Goal: Task Accomplishment & Management: Manage account settings

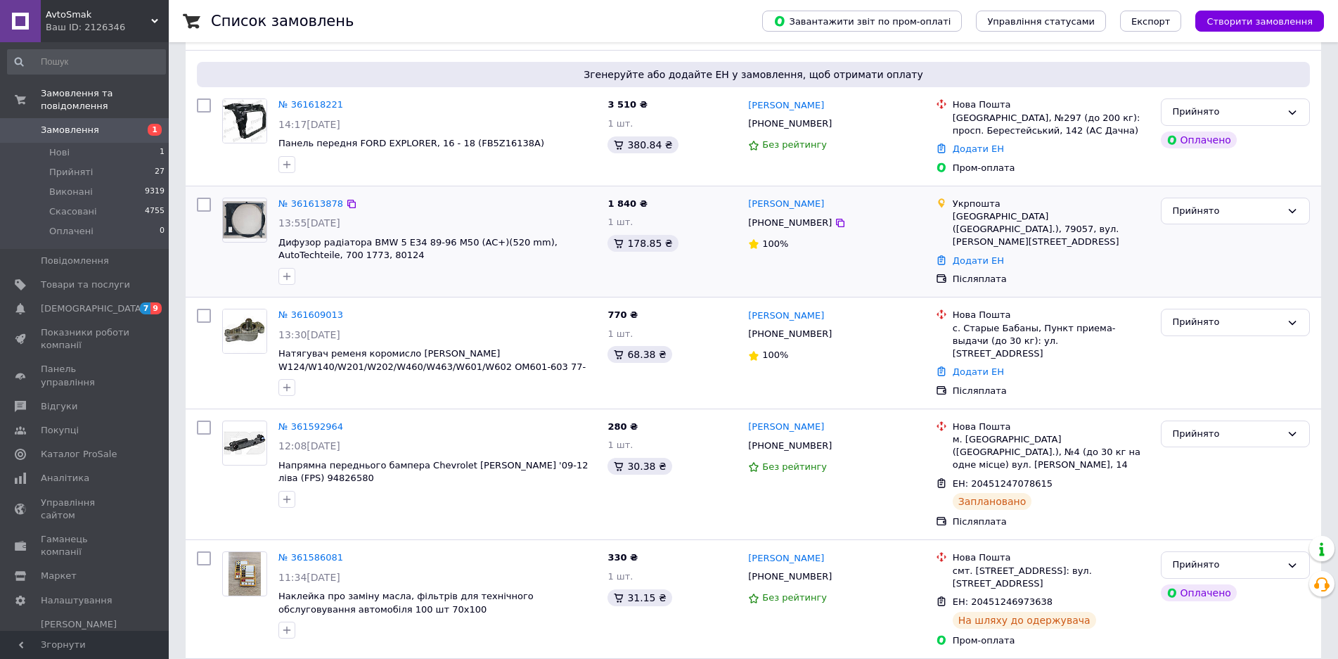
scroll to position [281, 0]
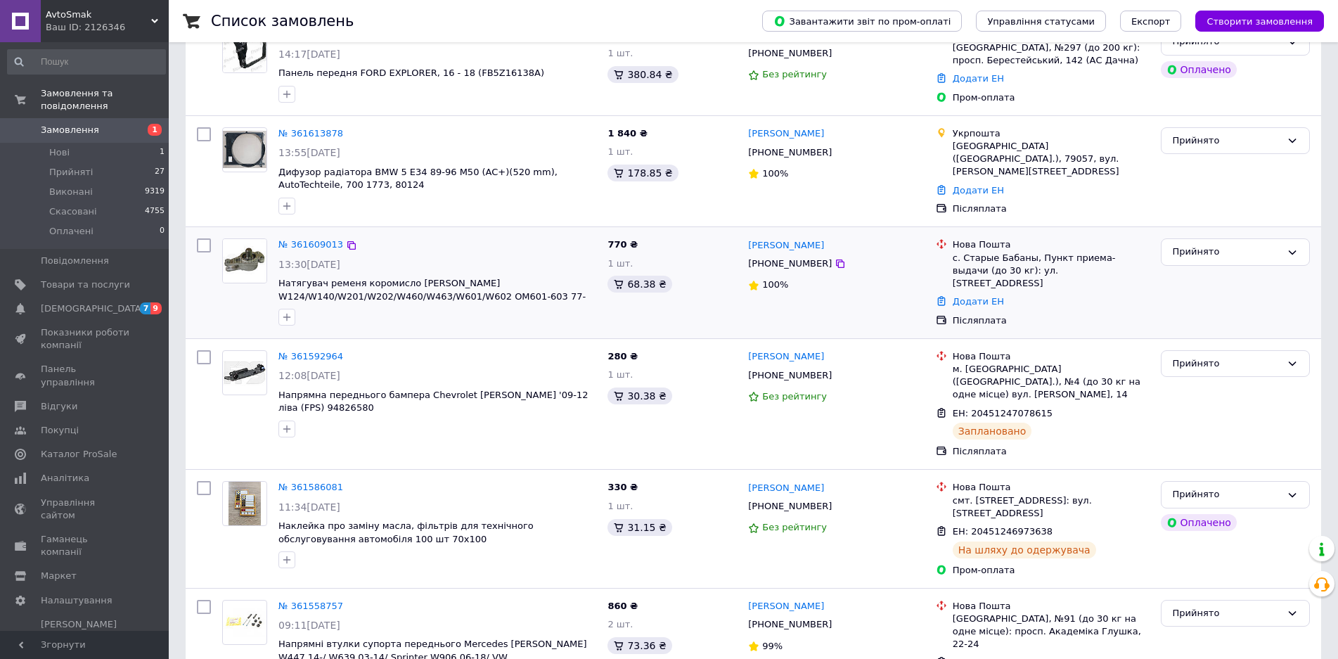
click at [311, 254] on div "№ 361609013 13:30[DATE] Натягувач ременя коромисло [PERSON_NAME] W124/W140/W201…" at bounding box center [437, 282] width 329 height 98
click at [309, 241] on link "№ 361609013" at bounding box center [310, 244] width 65 height 11
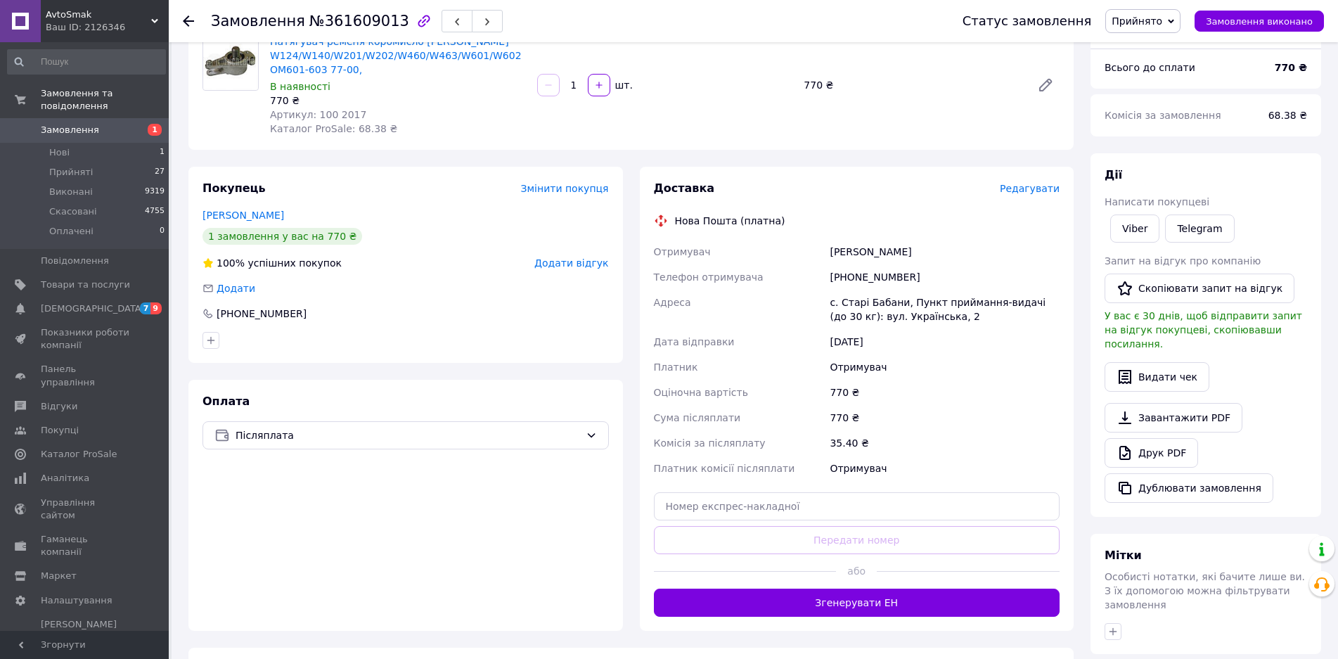
scroll to position [211, 0]
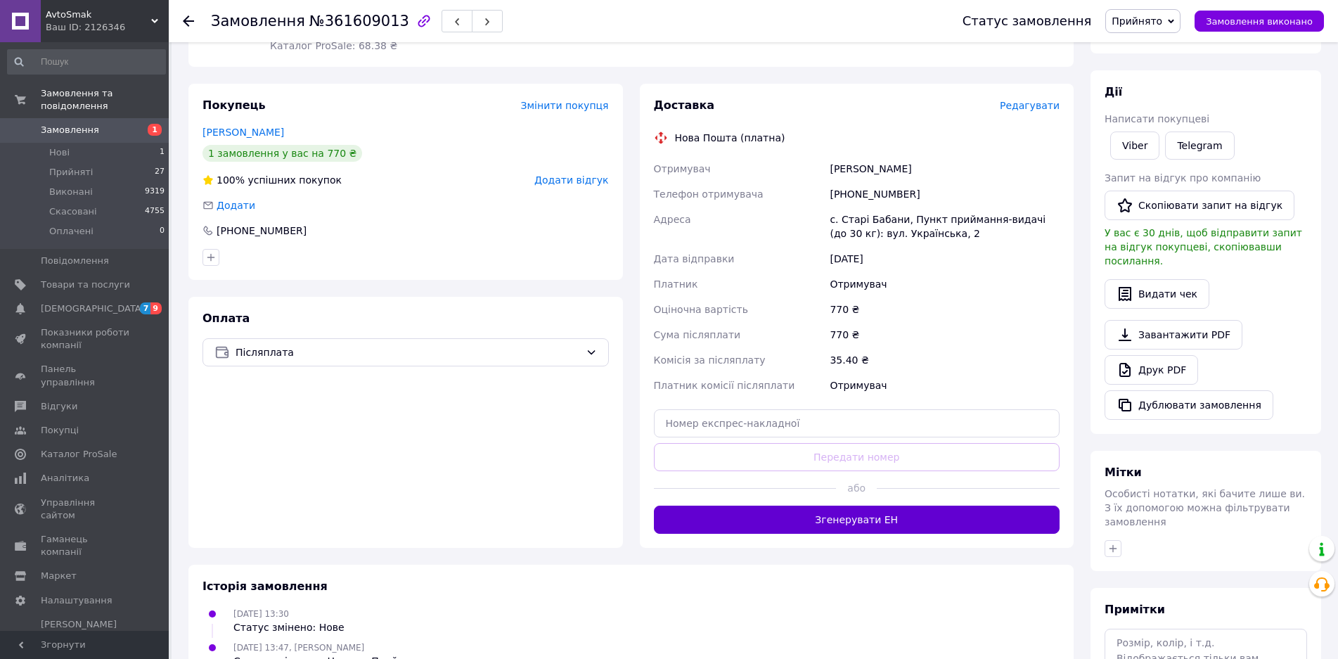
click at [860, 521] on button "Згенерувати ЕН" at bounding box center [857, 519] width 406 height 28
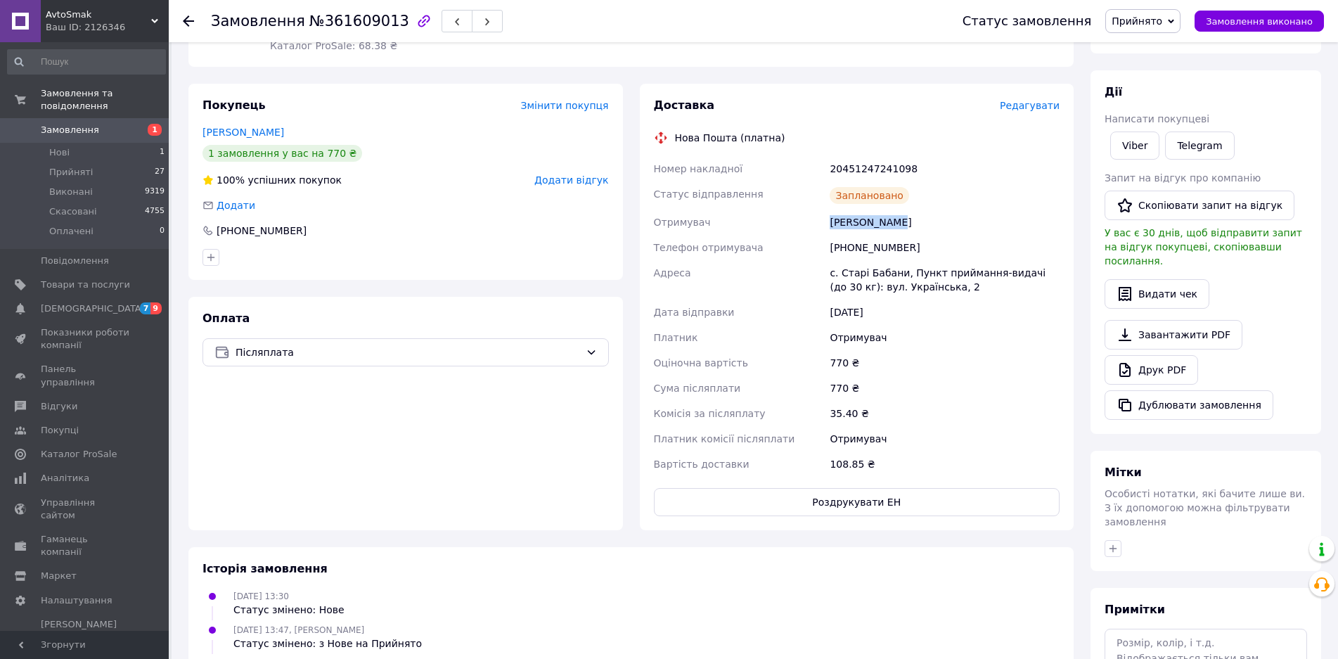
drag, startPoint x: 898, startPoint y: 225, endPoint x: 822, endPoint y: 224, distance: 75.9
click at [822, 224] on div "Номер накладної 20451247241098 Статус відправлення Заплановано Отримувач [PERSO…" at bounding box center [857, 316] width 412 height 321
copy div "Отримувач [PERSON_NAME]"
drag, startPoint x: 917, startPoint y: 246, endPoint x: 848, endPoint y: 238, distance: 69.3
click at [848, 238] on div "[PHONE_NUMBER]" at bounding box center [944, 247] width 235 height 25
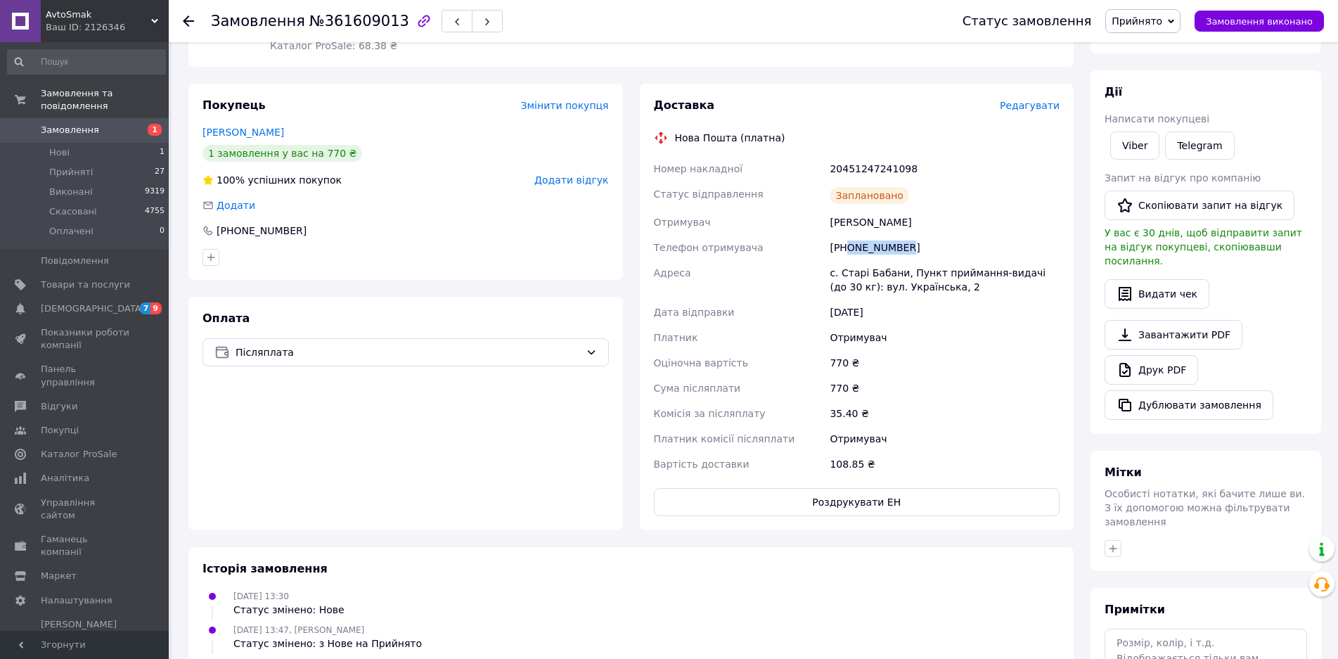
copy div "0984054977"
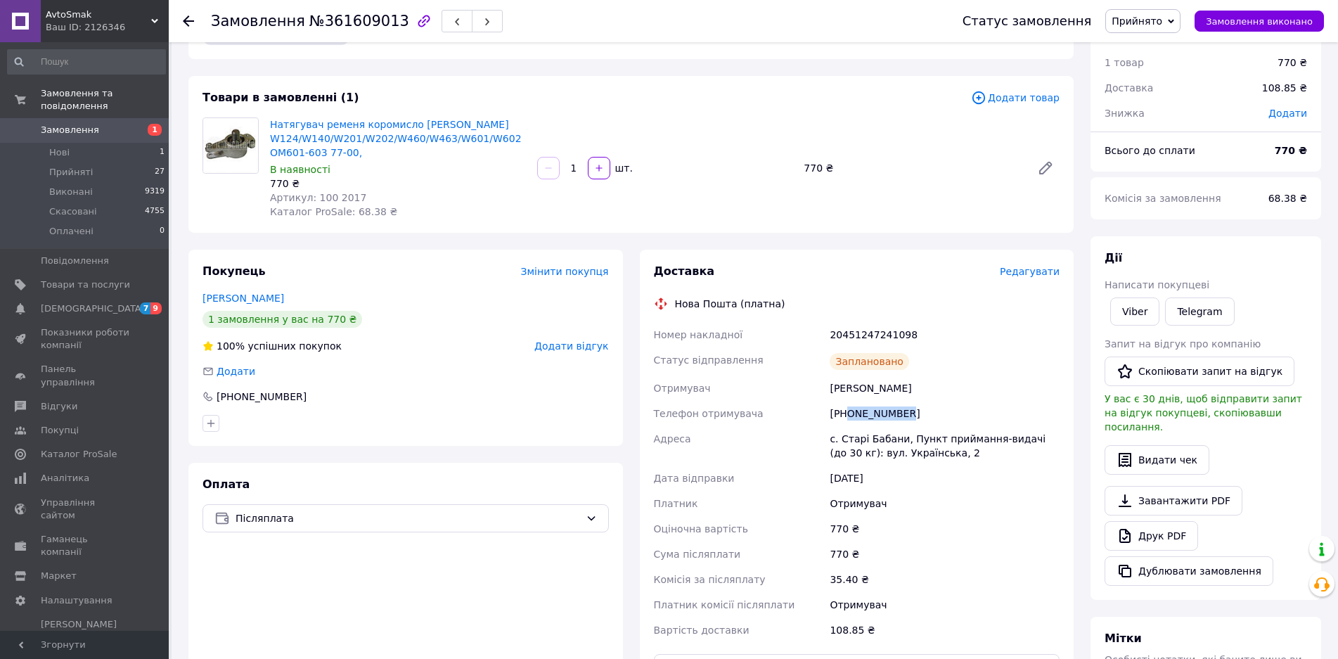
scroll to position [0, 0]
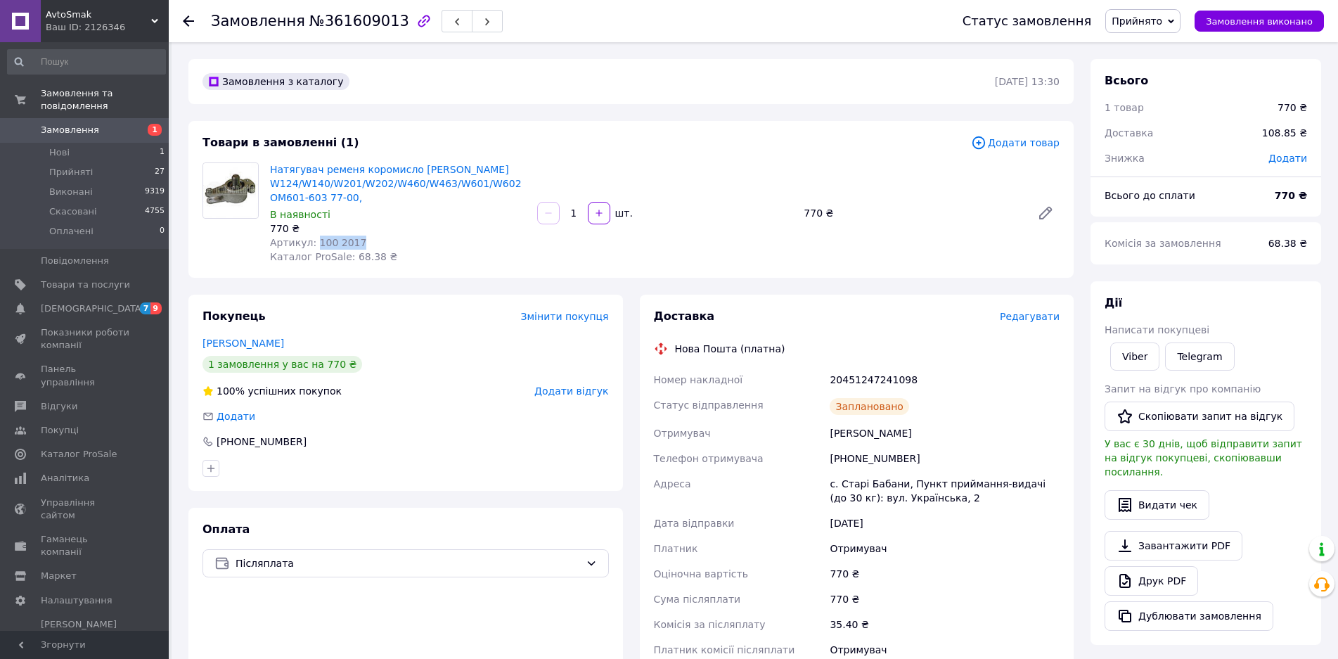
drag, startPoint x: 358, startPoint y: 240, endPoint x: 310, endPoint y: 240, distance: 48.5
click at [310, 240] on div "Артикул: 100 2017" at bounding box center [398, 242] width 256 height 14
copy span "100 2017"
click at [851, 380] on div "20451247241098" at bounding box center [944, 379] width 235 height 25
click at [853, 380] on div "20451247241098" at bounding box center [944, 379] width 235 height 25
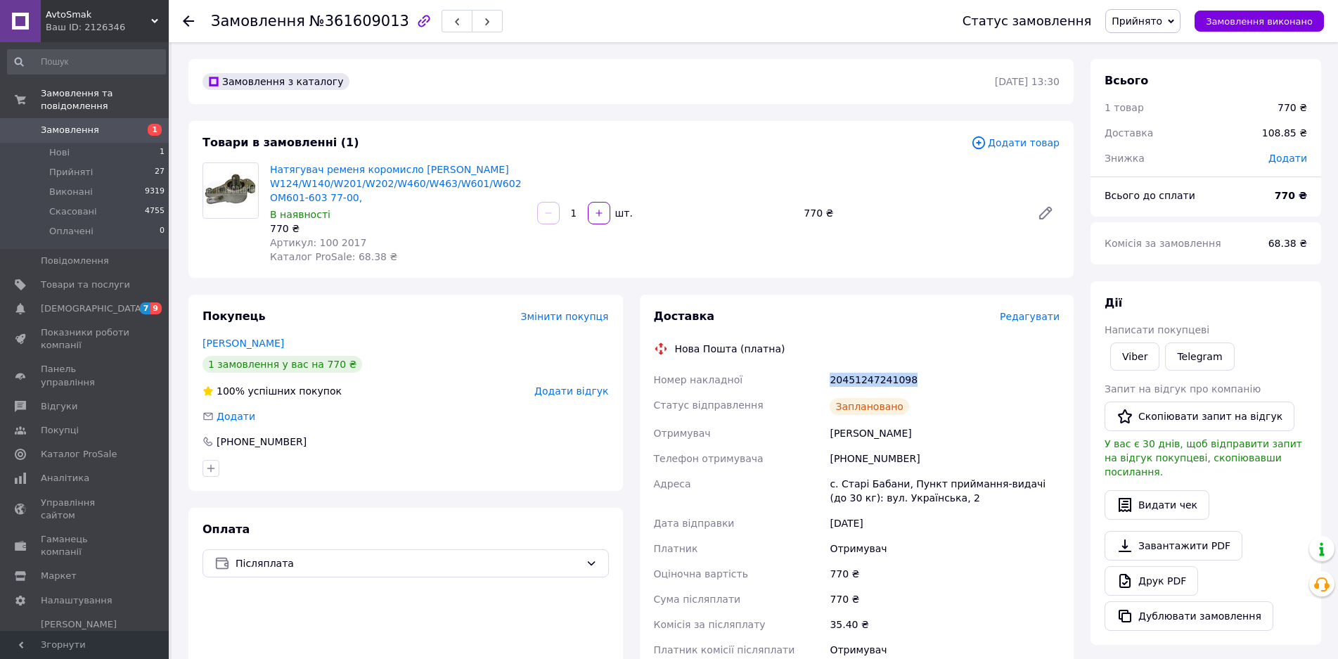
copy div "20451247241098"
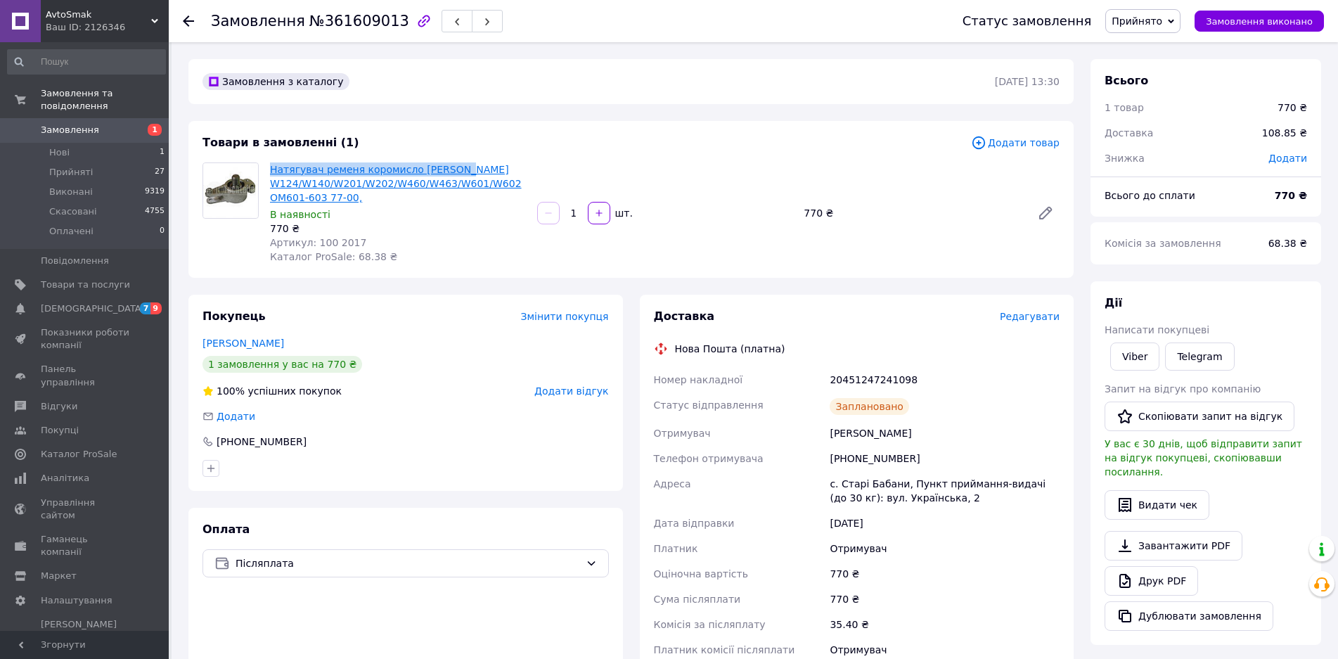
drag, startPoint x: 269, startPoint y: 169, endPoint x: 450, endPoint y: 171, distance: 180.7
click at [450, 171] on div "Натягувач ременя коромисло [PERSON_NAME] W124/W140/W201/W202/W460/W463/W601/W60…" at bounding box center [397, 213] width 267 height 107
copy link "Натягувач ременя коромисло Mercedes"
click at [190, 21] on use at bounding box center [188, 20] width 11 height 11
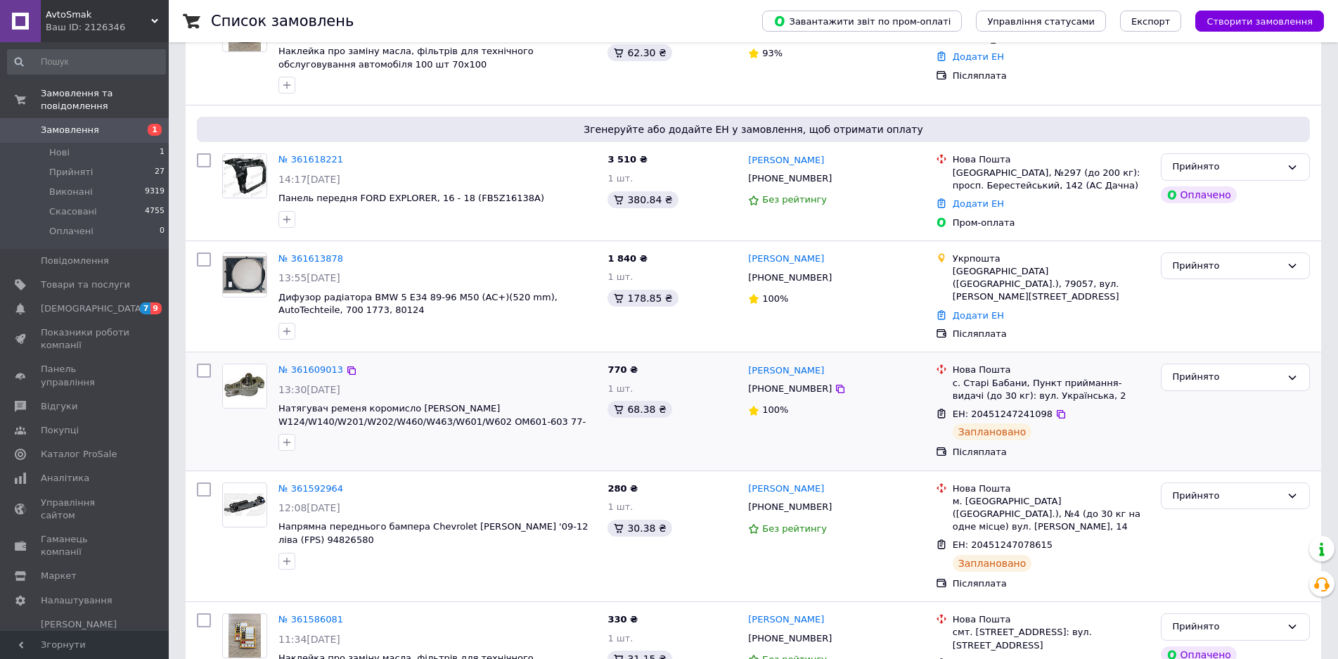
scroll to position [70, 0]
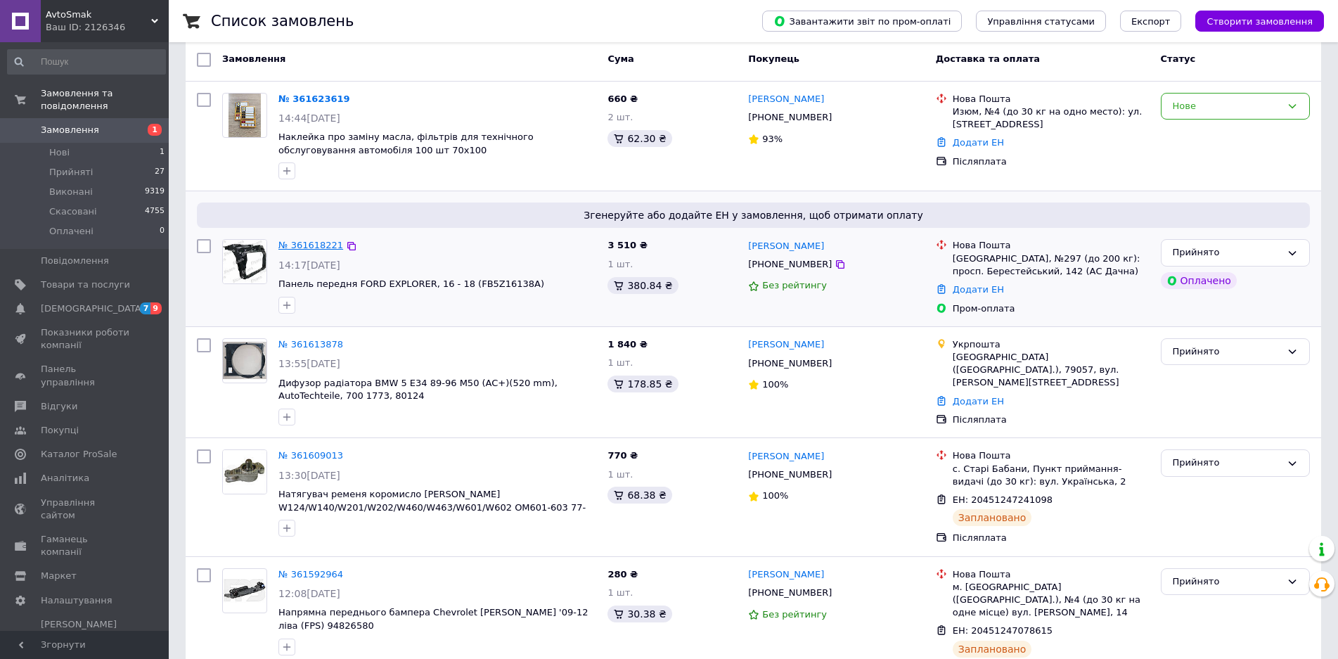
click at [313, 245] on link "№ 361618221" at bounding box center [310, 245] width 65 height 11
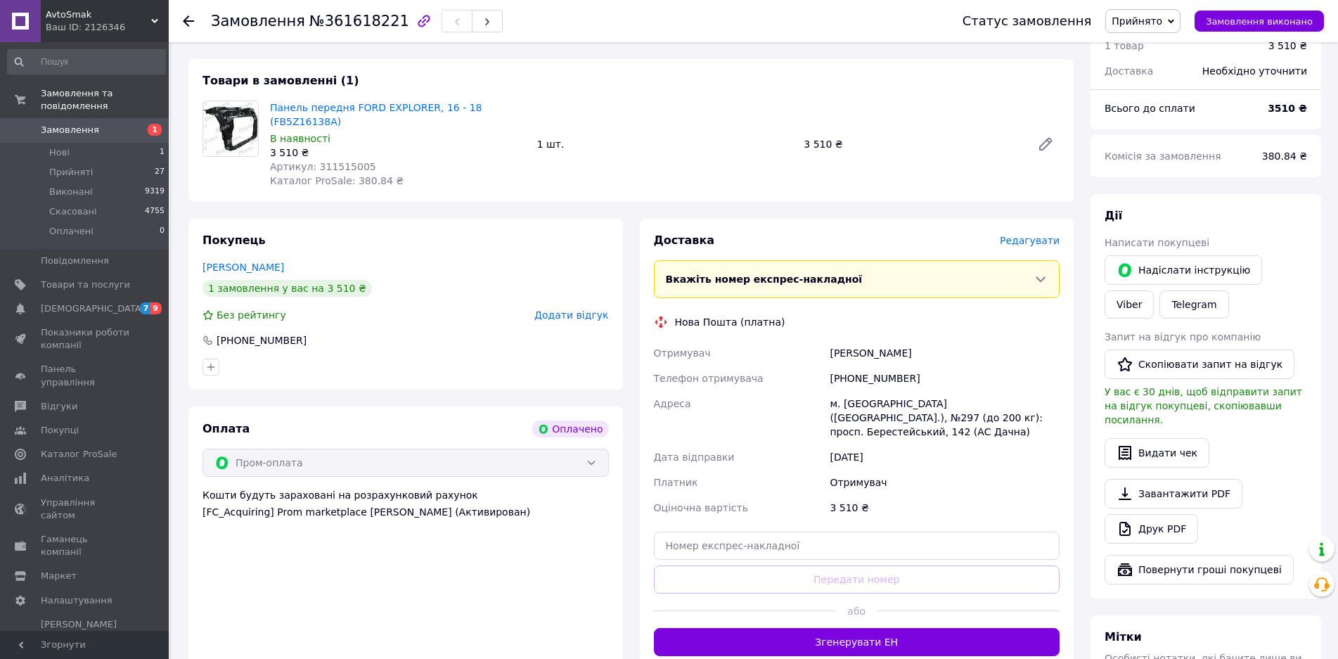
scroll to position [141, 0]
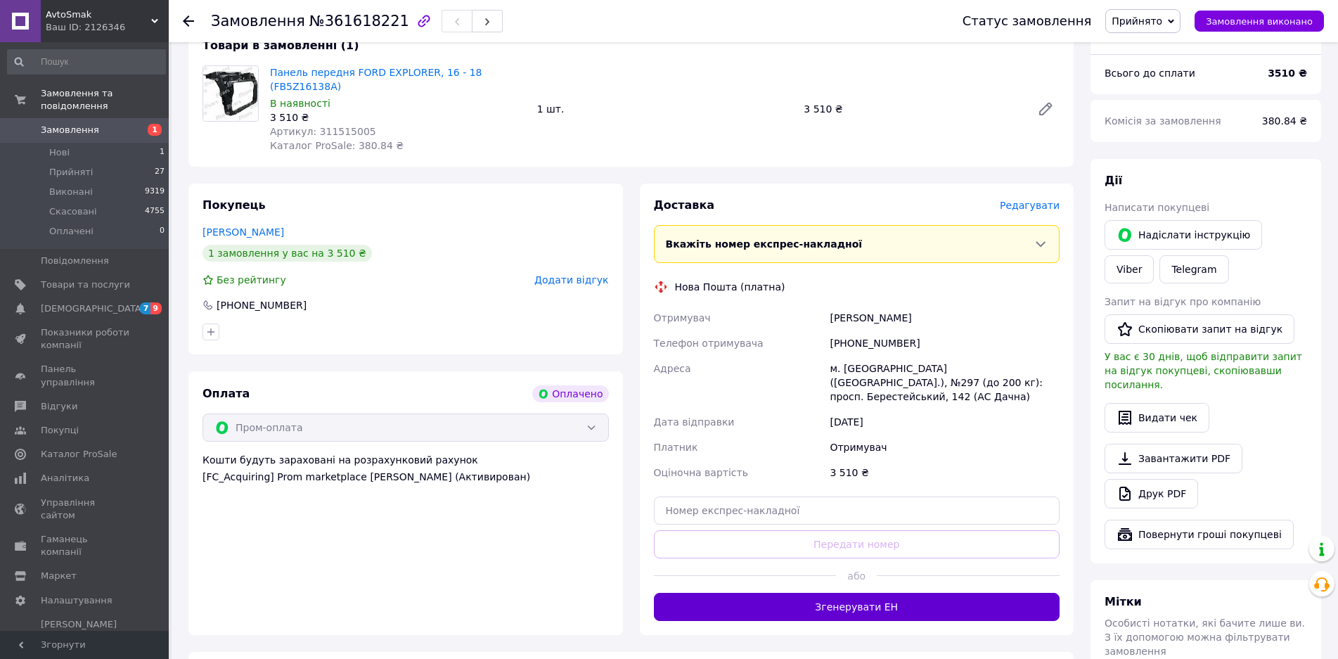
click at [888, 593] on button "Згенерувати ЕН" at bounding box center [857, 607] width 406 height 28
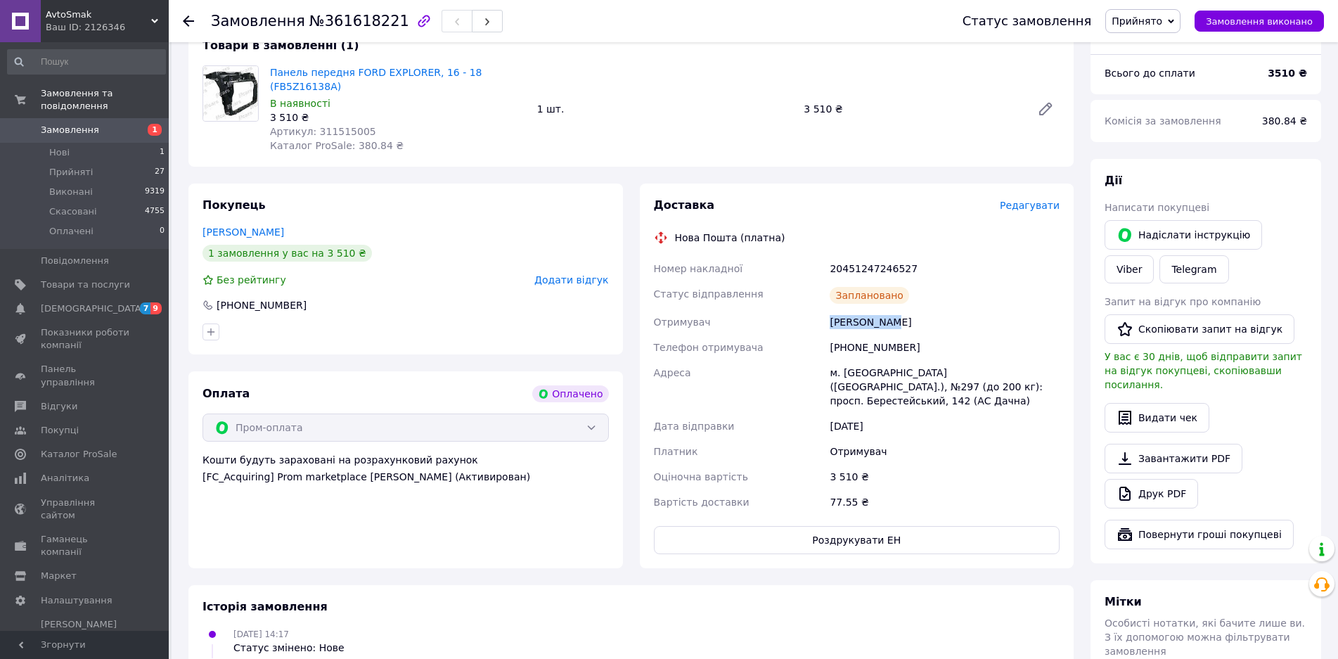
drag, startPoint x: 898, startPoint y: 311, endPoint x: 822, endPoint y: 308, distance: 76.0
click at [822, 308] on div "Номер накладної 20451247246527 Статус відправлення Заплановано Отримувач [PERSO…" at bounding box center [857, 385] width 412 height 259
copy div "Отримувач [PERSON_NAME]"
drag, startPoint x: 906, startPoint y: 332, endPoint x: 848, endPoint y: 329, distance: 58.4
click at [848, 335] on div "[PHONE_NUMBER]" at bounding box center [944, 347] width 235 height 25
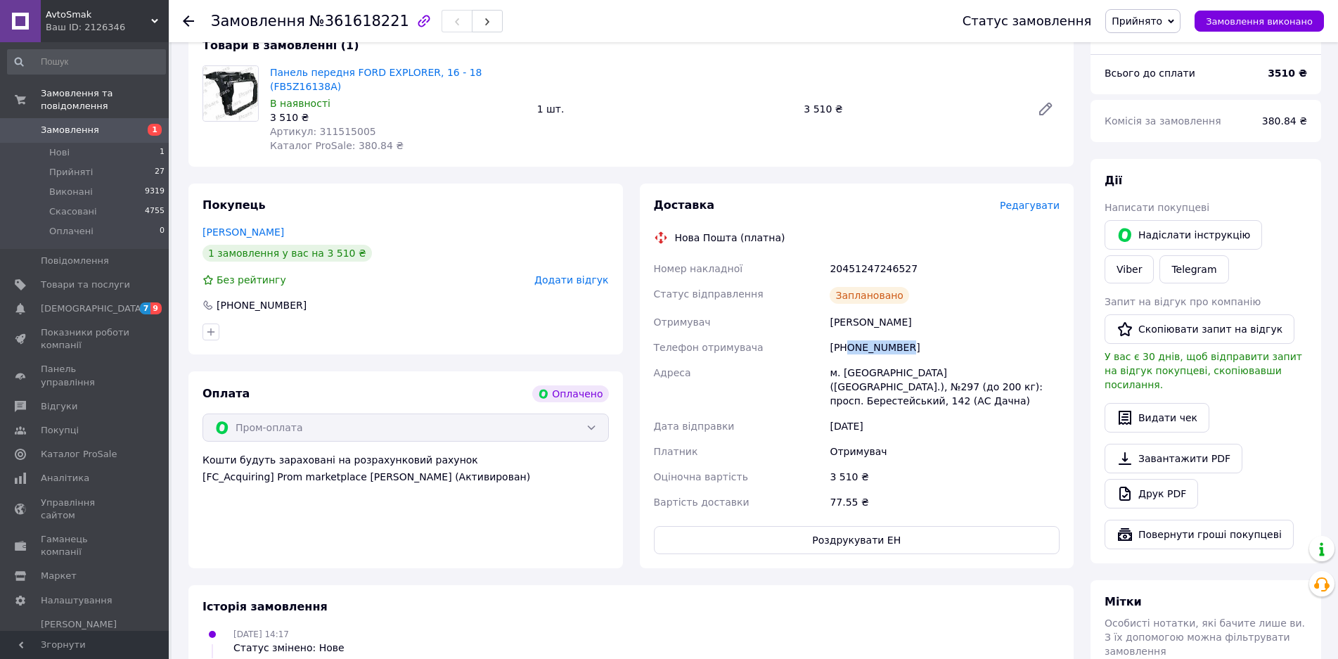
copy div "0503565480"
drag, startPoint x: 364, startPoint y: 114, endPoint x: 308, endPoint y: 118, distance: 56.4
click at [308, 124] on div "Артикул: 311515005" at bounding box center [398, 131] width 256 height 14
copy span "311515005"
click at [851, 256] on div "20451247246527" at bounding box center [944, 268] width 235 height 25
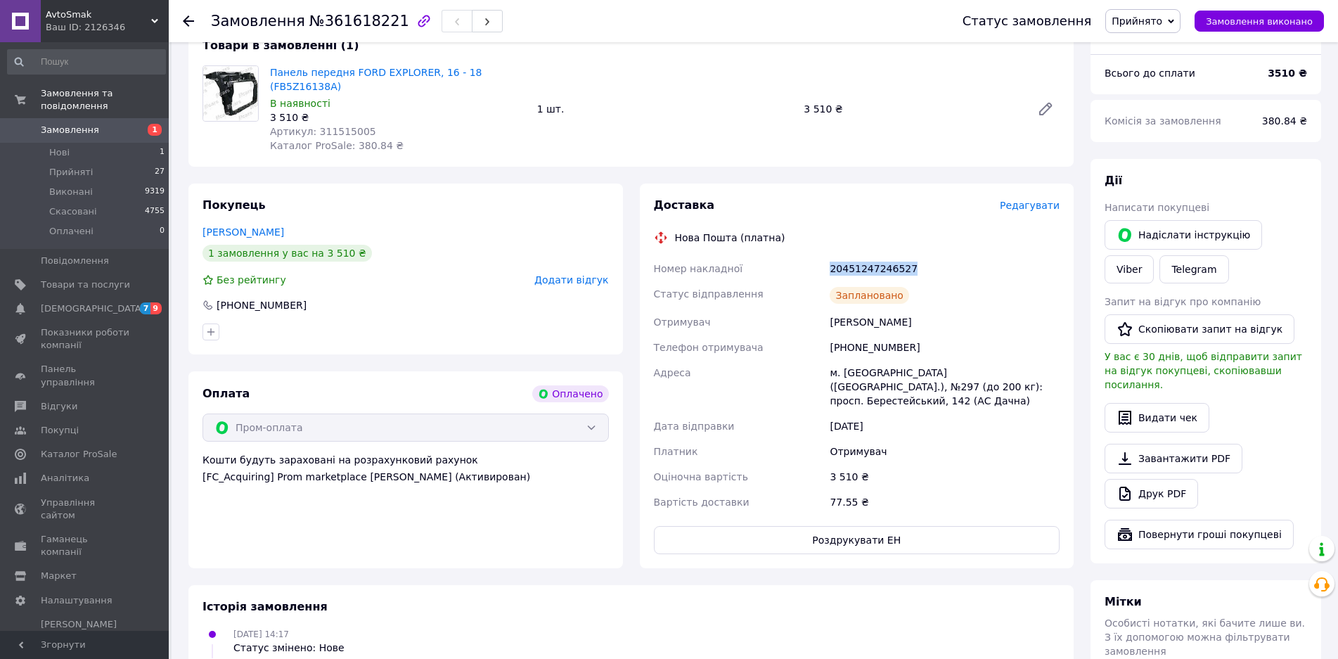
click at [851, 256] on div "20451247246527" at bounding box center [944, 268] width 235 height 25
copy div "20451247246527"
drag, startPoint x: 268, startPoint y: 74, endPoint x: 372, endPoint y: 74, distance: 104.0
click at [372, 74] on div "Панель передня FORD EXPLORER, 16 - 18 (FB5Z16138A) В наявності 3 510 ₴ Артикул:…" at bounding box center [397, 109] width 267 height 93
copy link "Панель передня FORD"
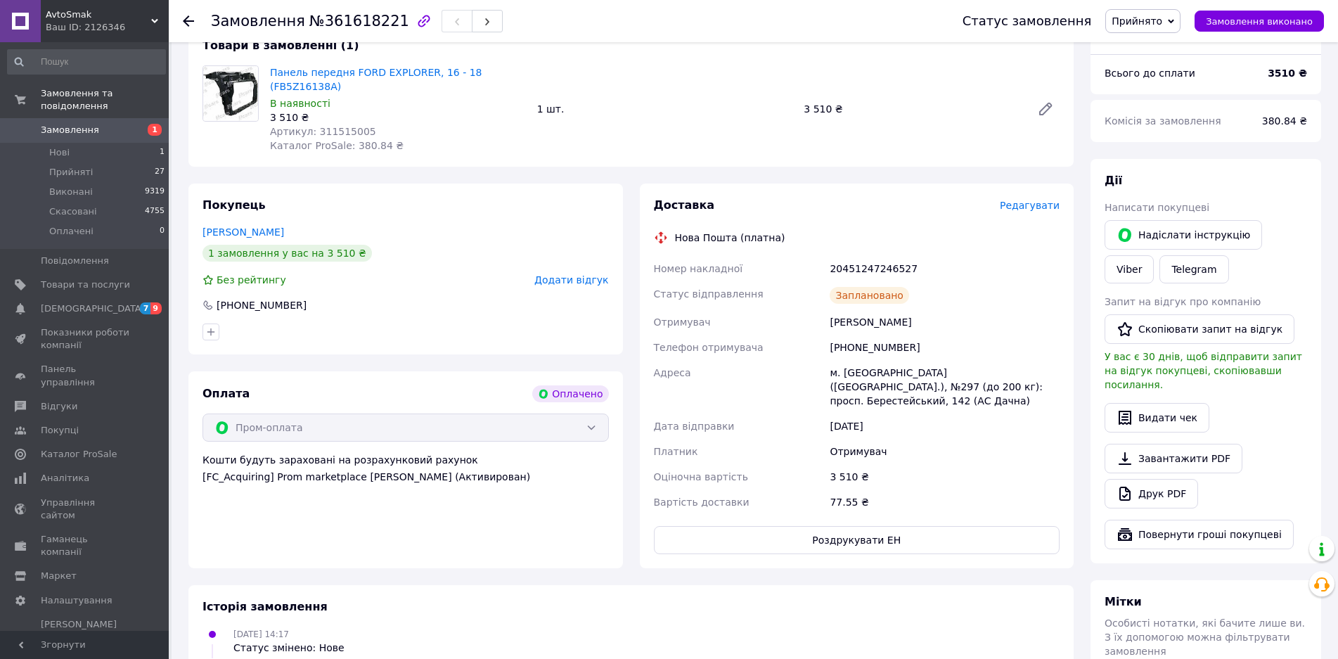
click at [186, 19] on use at bounding box center [188, 20] width 11 height 11
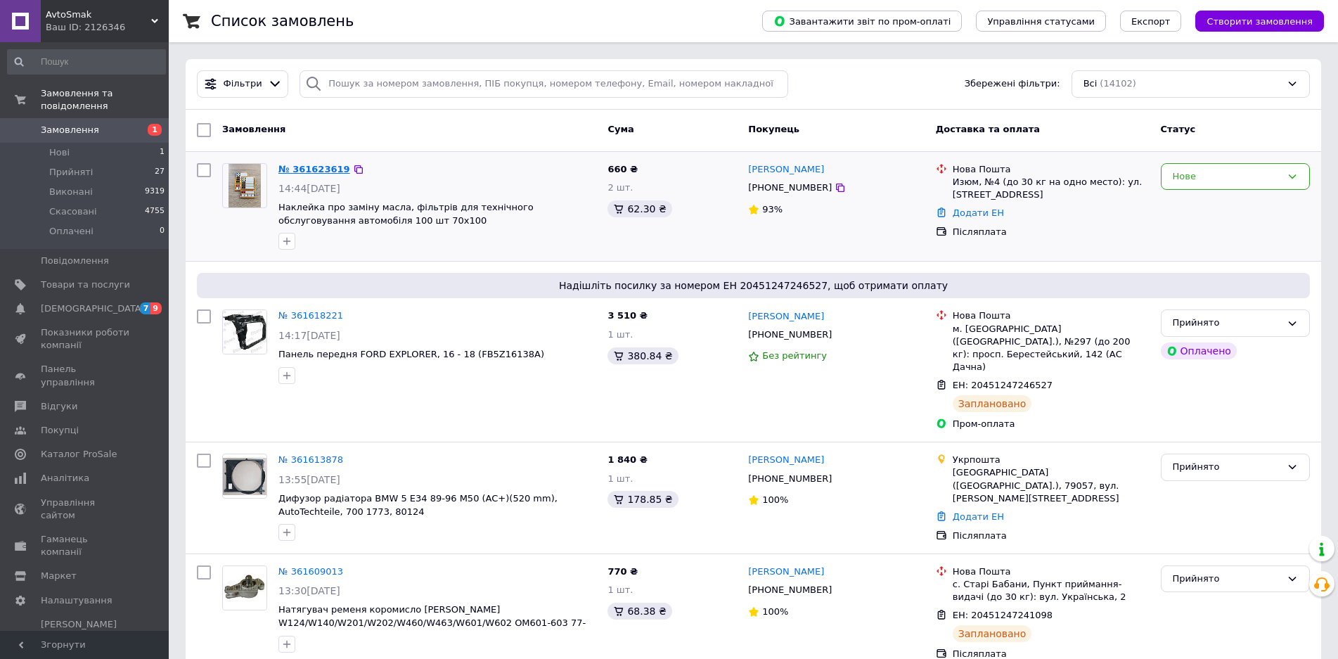
click at [302, 166] on link "№ 361623619" at bounding box center [314, 169] width 72 height 11
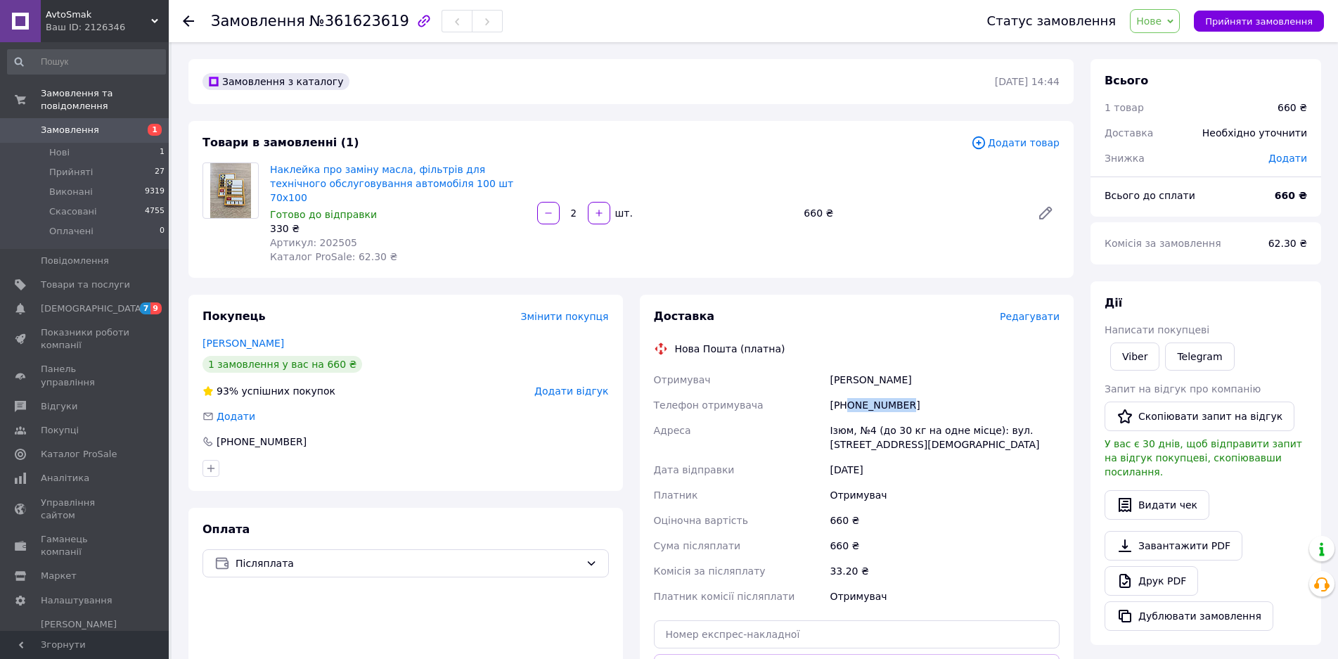
drag, startPoint x: 907, startPoint y: 389, endPoint x: 848, endPoint y: 394, distance: 59.3
click at [848, 394] on div "[PHONE_NUMBER]" at bounding box center [944, 404] width 235 height 25
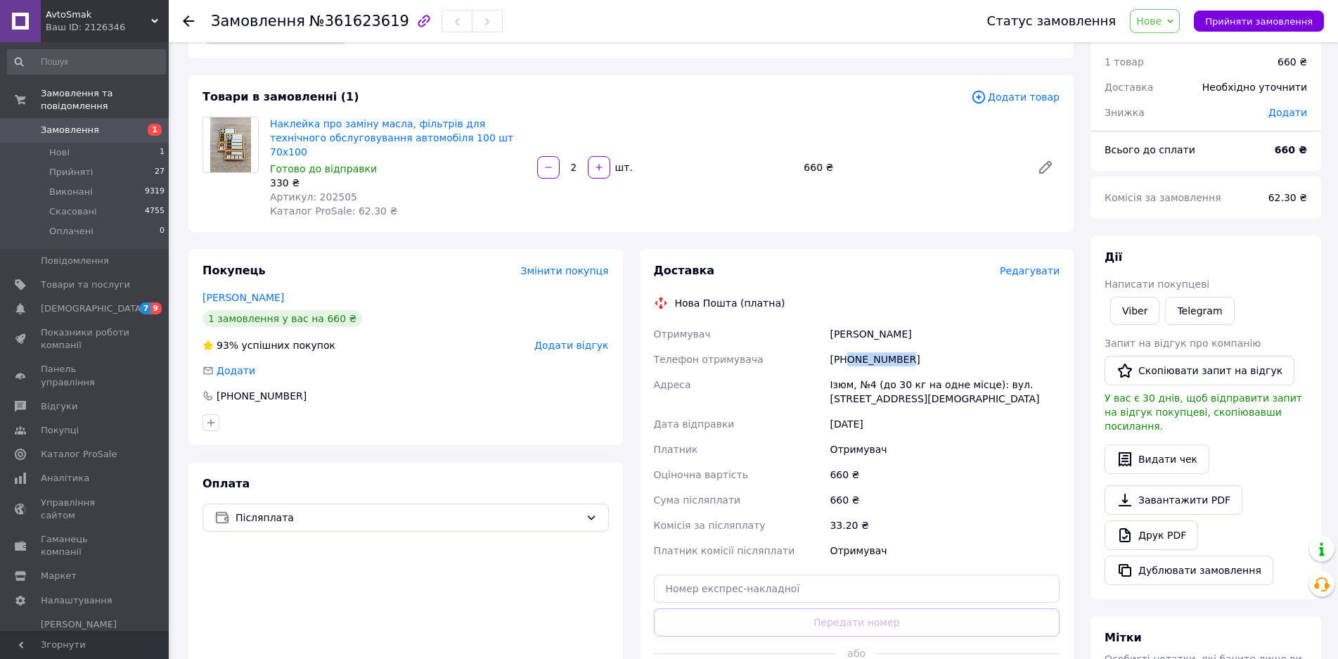
scroll to position [70, 0]
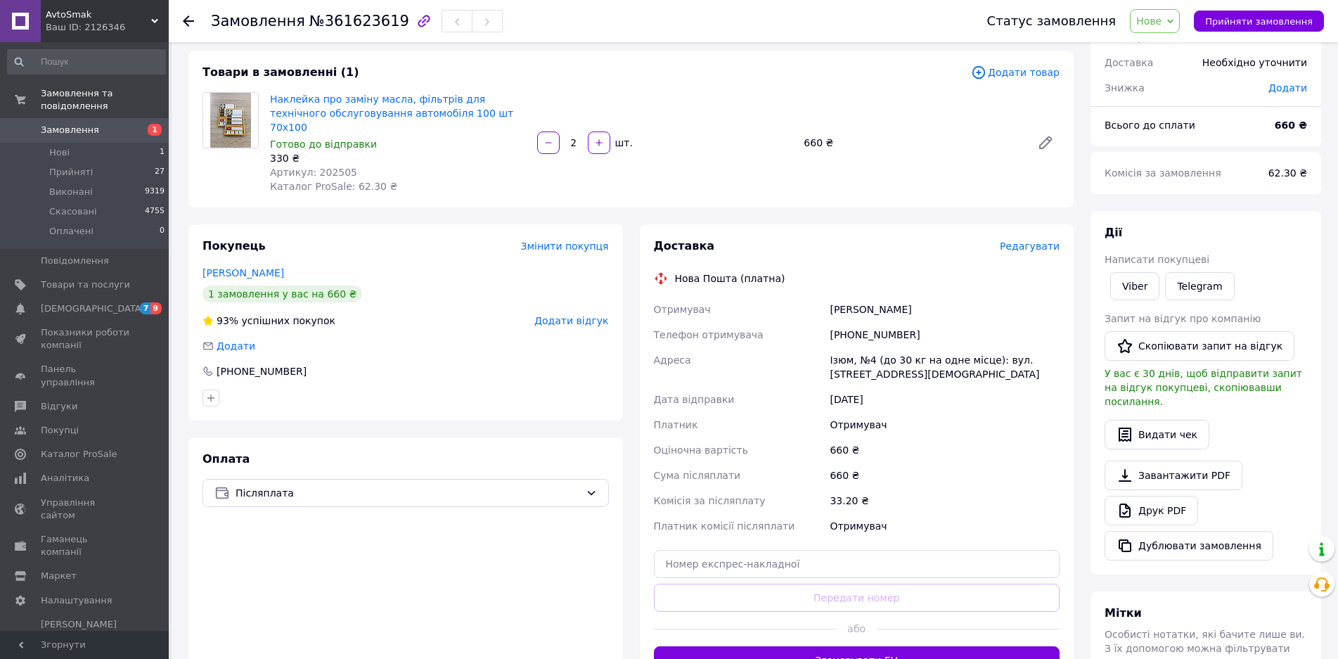
click at [351, 564] on div "Оплата Післяплата" at bounding box center [405, 562] width 434 height 251
click at [1177, 17] on span "Нове" at bounding box center [1155, 21] width 50 height 24
click at [1170, 51] on li "Прийнято" at bounding box center [1162, 49] width 65 height 21
click at [187, 20] on icon at bounding box center [188, 20] width 11 height 11
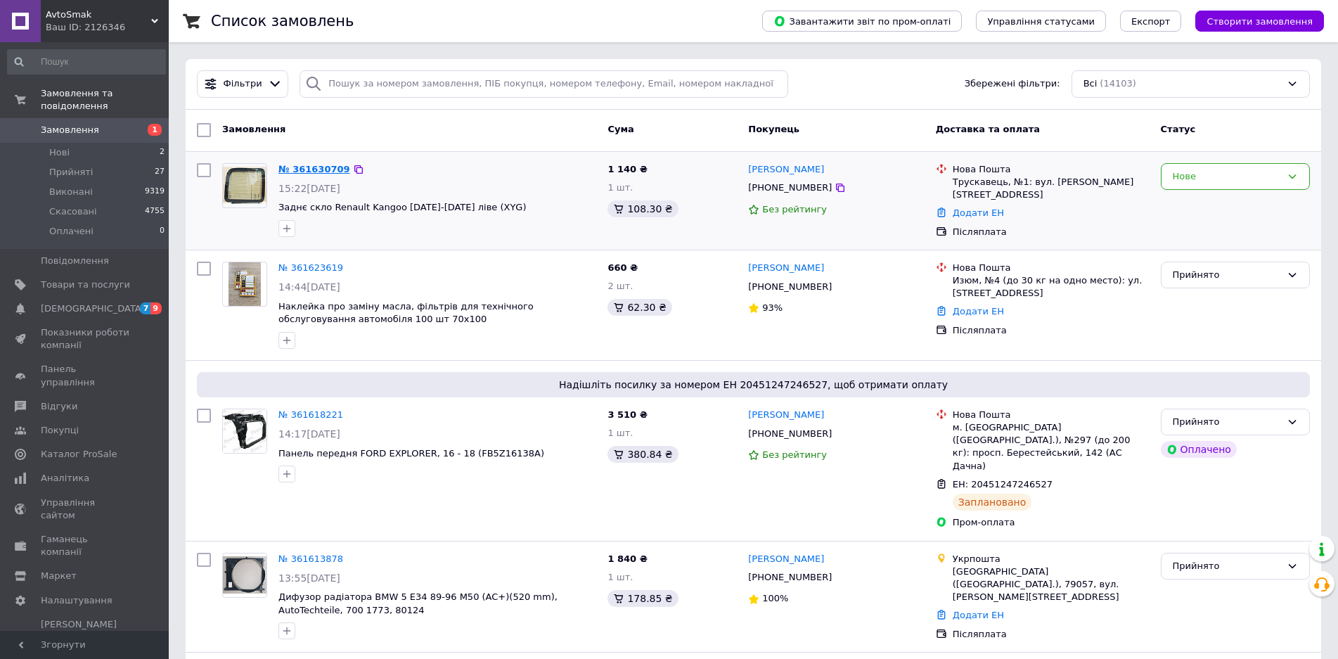
click at [295, 169] on link "№ 361630709" at bounding box center [314, 169] width 72 height 11
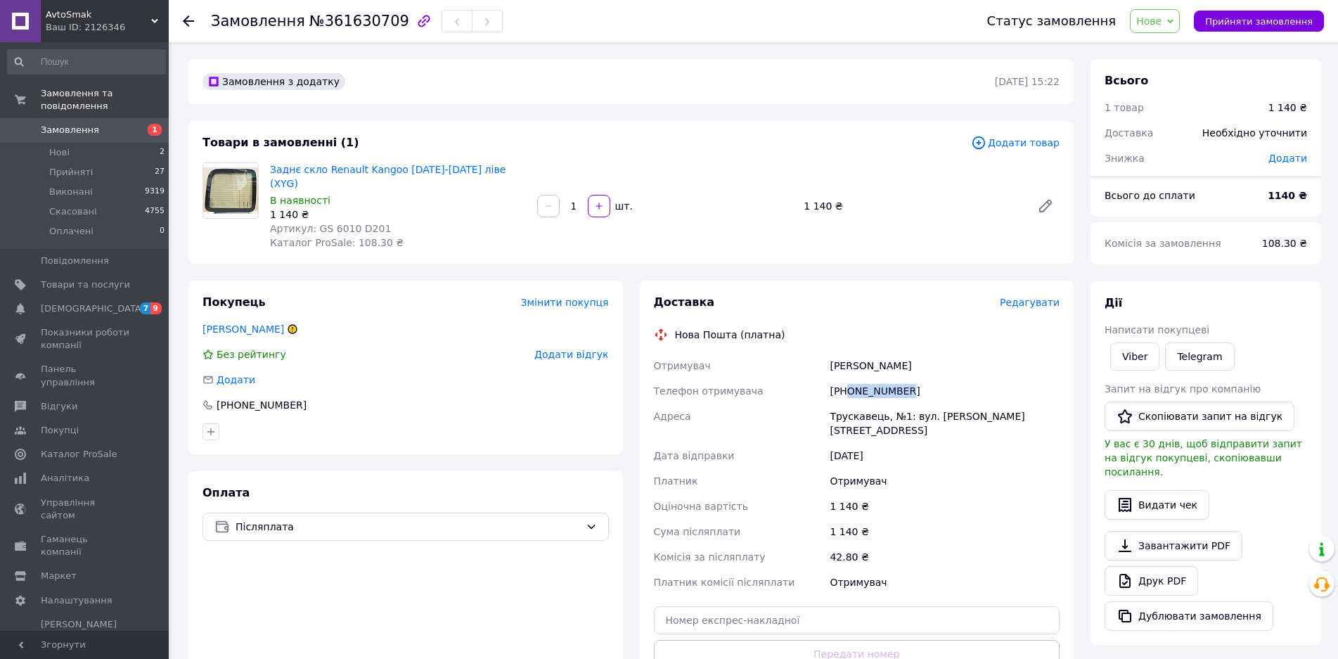
drag, startPoint x: 909, startPoint y: 373, endPoint x: 850, endPoint y: 377, distance: 59.2
click at [850, 378] on div "[PHONE_NUMBER]" at bounding box center [944, 390] width 235 height 25
click at [914, 378] on div "[PHONE_NUMBER]" at bounding box center [944, 390] width 235 height 25
drag, startPoint x: 909, startPoint y: 377, endPoint x: 848, endPoint y: 374, distance: 60.6
click at [848, 378] on div "[PHONE_NUMBER]" at bounding box center [944, 390] width 235 height 25
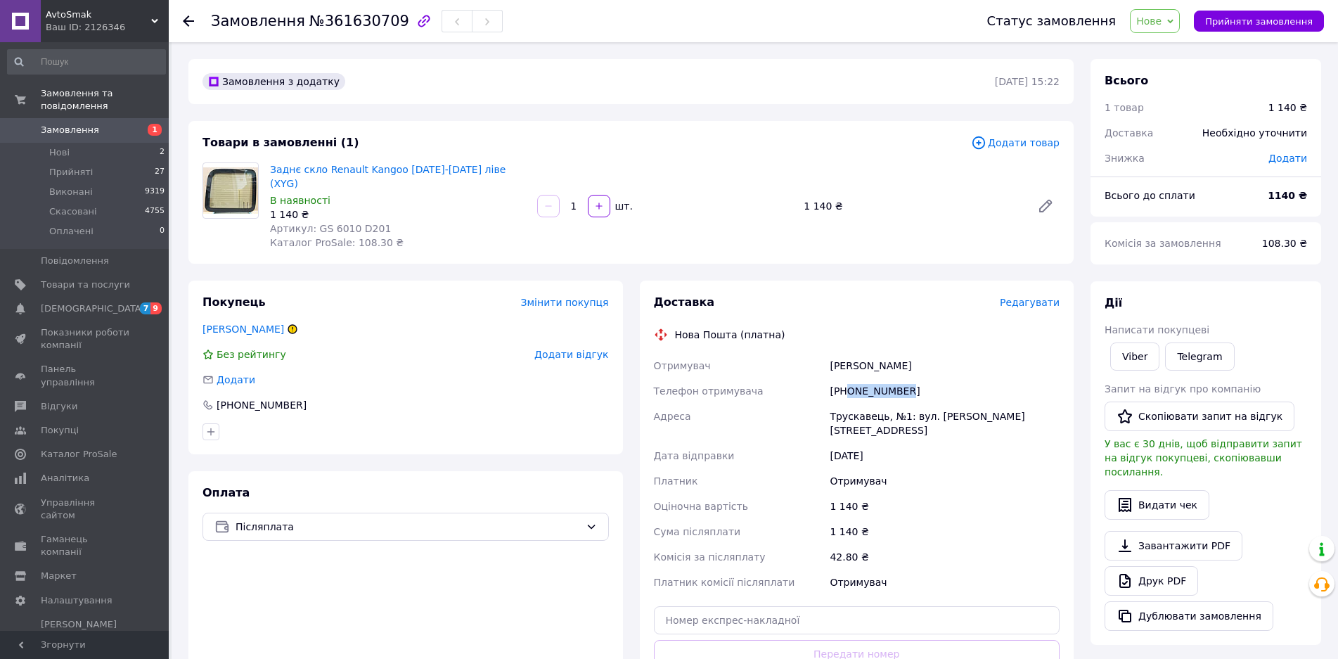
click at [1177, 23] on span "Нове" at bounding box center [1155, 21] width 50 height 24
click at [1174, 48] on li "Прийнято" at bounding box center [1162, 49] width 65 height 21
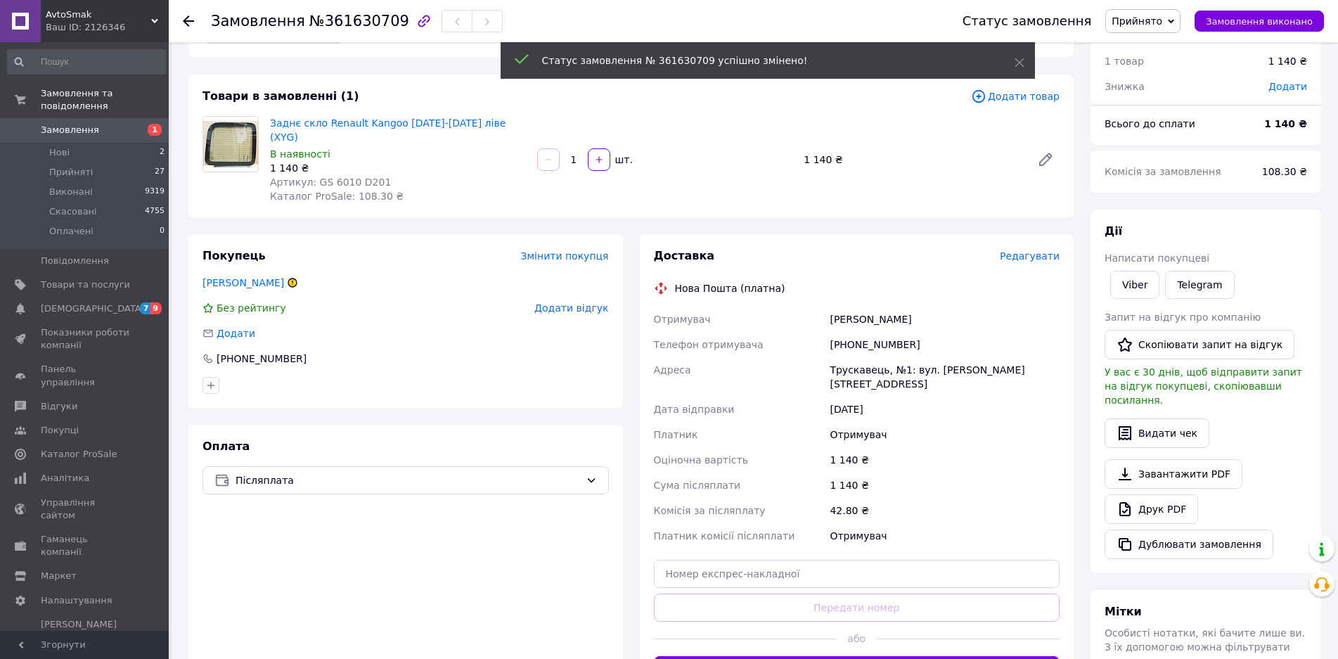
scroll to position [70, 0]
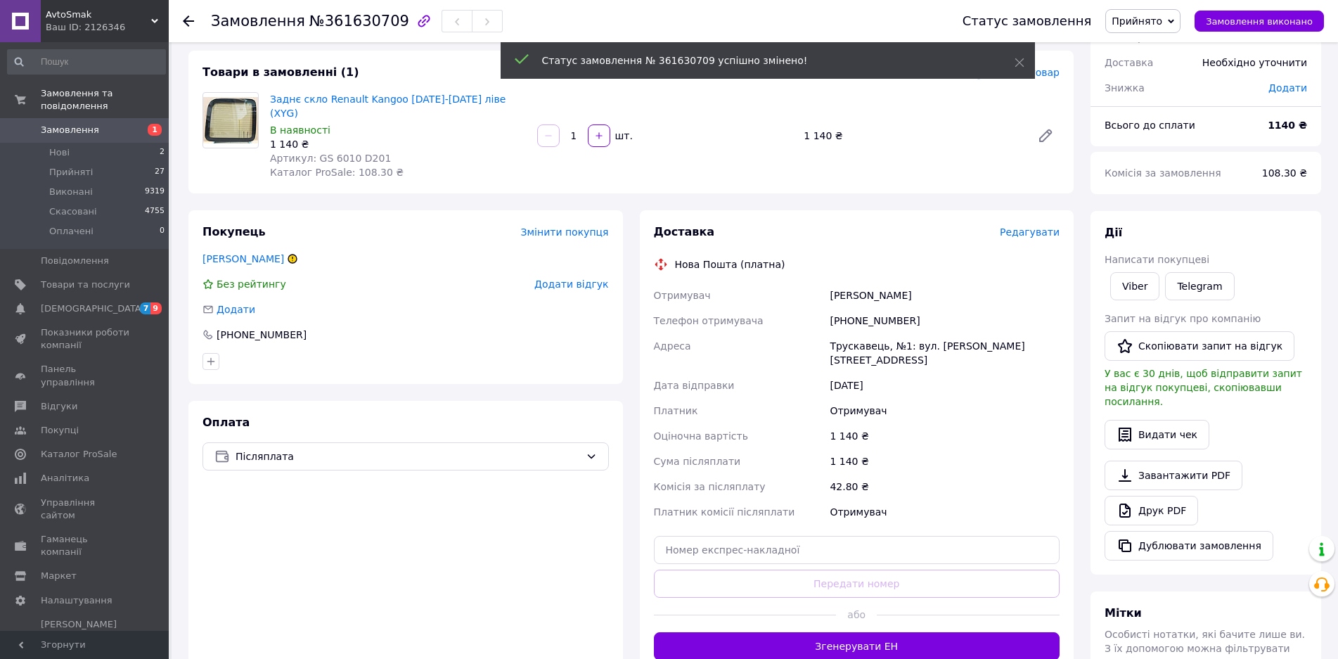
click at [363, 540] on div "Оплата Післяплата" at bounding box center [405, 537] width 434 height 273
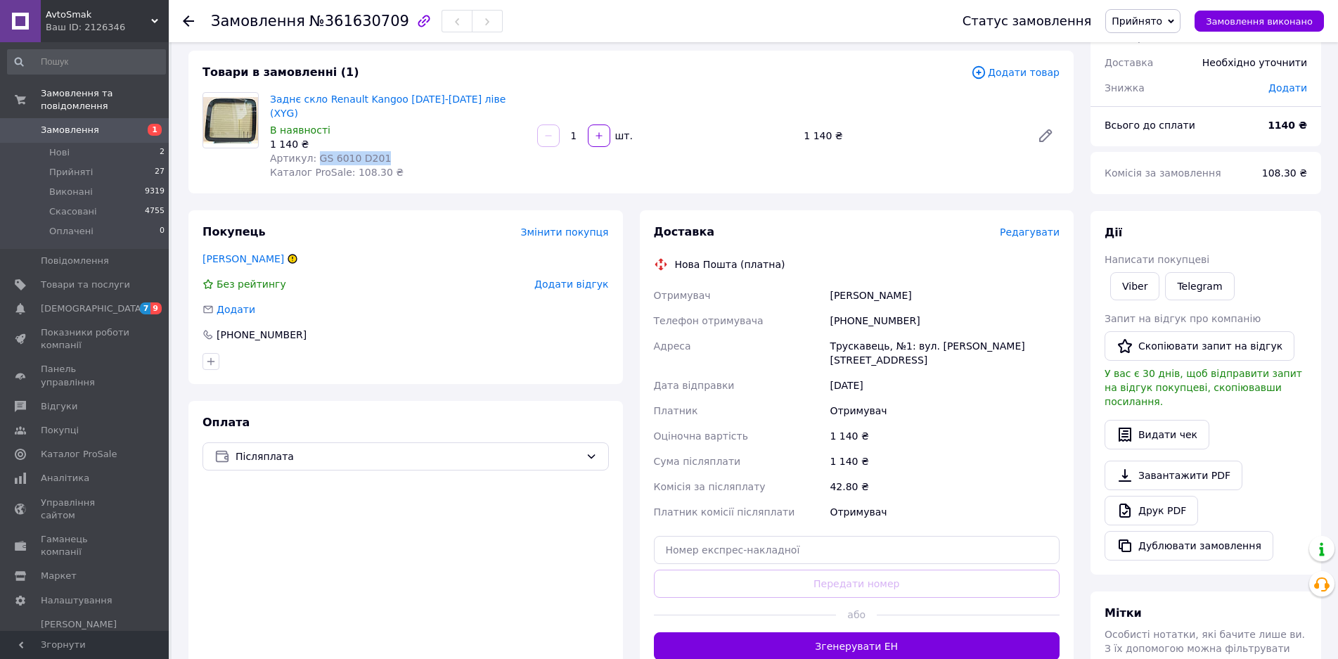
drag, startPoint x: 373, startPoint y: 145, endPoint x: 313, endPoint y: 143, distance: 59.8
click at [313, 151] on div "Артикул: GS 6010 D201" at bounding box center [398, 158] width 256 height 14
click at [187, 16] on div at bounding box center [197, 21] width 28 height 42
click at [188, 19] on icon at bounding box center [188, 20] width 11 height 11
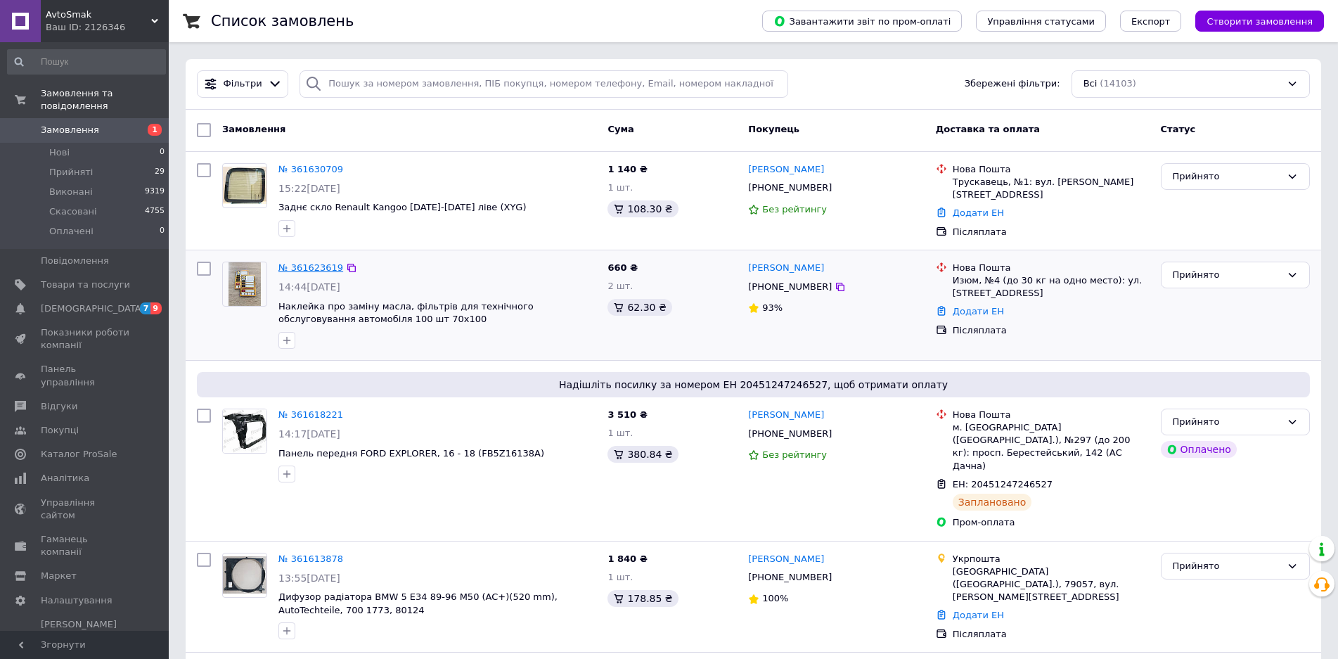
click at [302, 269] on link "№ 361623619" at bounding box center [310, 267] width 65 height 11
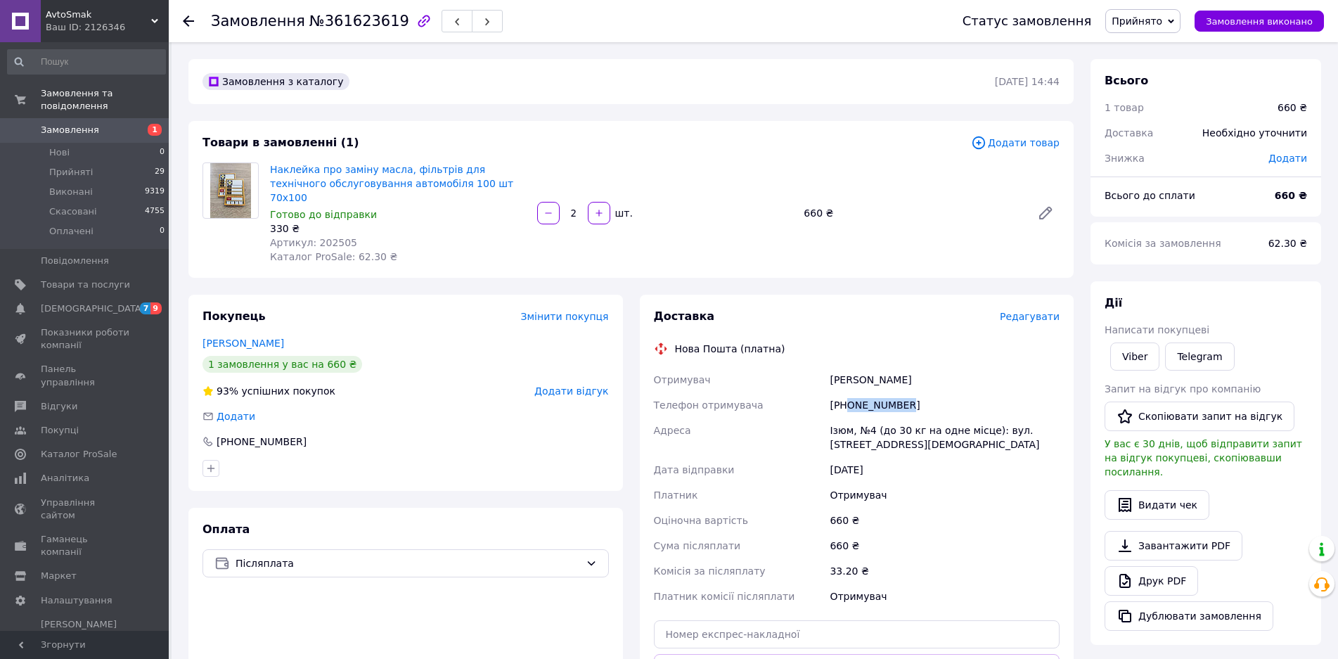
drag, startPoint x: 908, startPoint y: 387, endPoint x: 848, endPoint y: 387, distance: 60.5
click at [848, 392] on div "[PHONE_NUMBER]" at bounding box center [944, 404] width 235 height 25
drag, startPoint x: 922, startPoint y: 366, endPoint x: 834, endPoint y: 358, distance: 88.2
click at [834, 367] on div "[PERSON_NAME]" at bounding box center [944, 379] width 235 height 25
click at [874, 321] on div "Доставка Редагувати Нова Пошта (платна) Отримувач [PERSON_NAME] Телефон отримув…" at bounding box center [857, 527] width 406 height 436
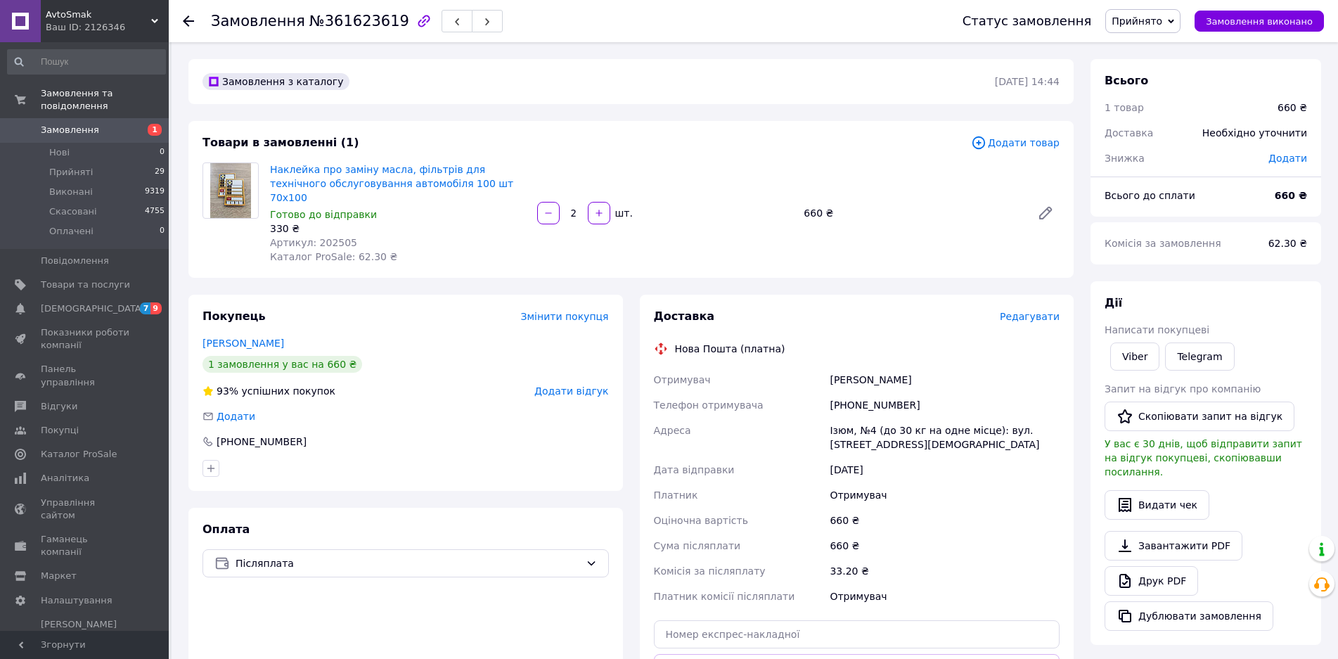
drag, startPoint x: 918, startPoint y: 367, endPoint x: 832, endPoint y: 364, distance: 86.5
click at [832, 367] on div "[PERSON_NAME]" at bounding box center [944, 379] width 235 height 25
drag, startPoint x: 354, startPoint y: 226, endPoint x: 312, endPoint y: 226, distance: 41.5
click at [312, 235] on div "Артикул: 202505" at bounding box center [398, 242] width 256 height 14
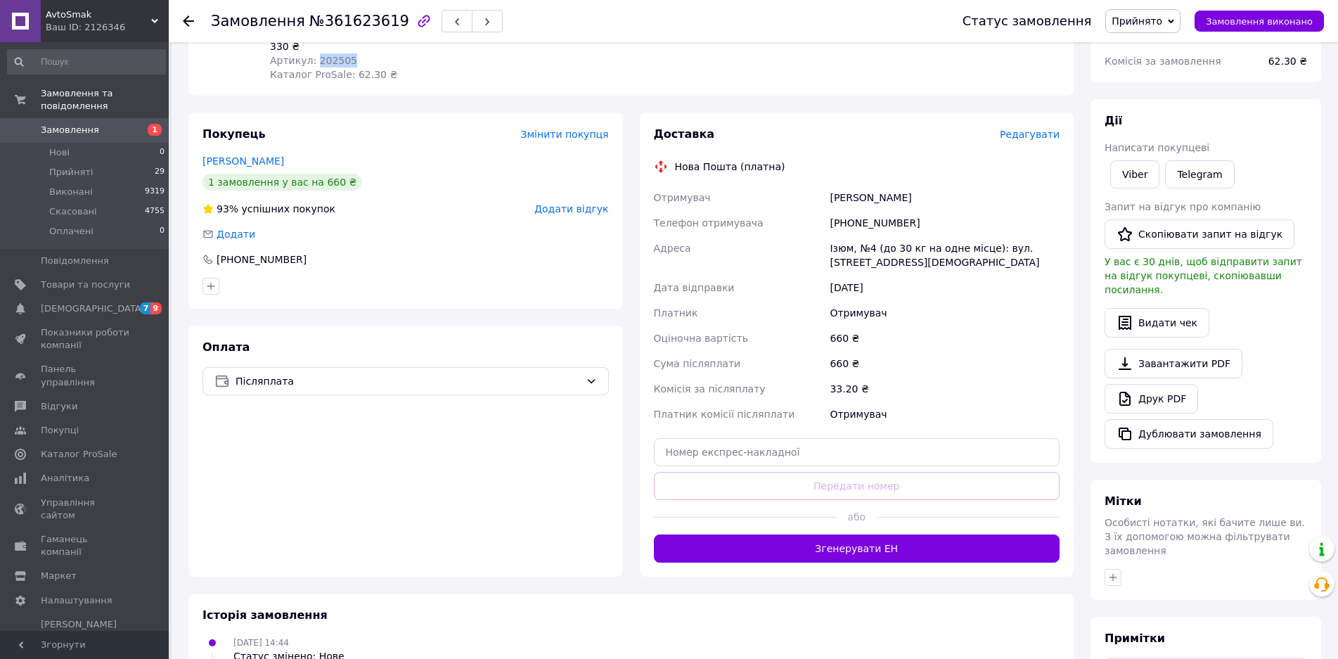
scroll to position [211, 0]
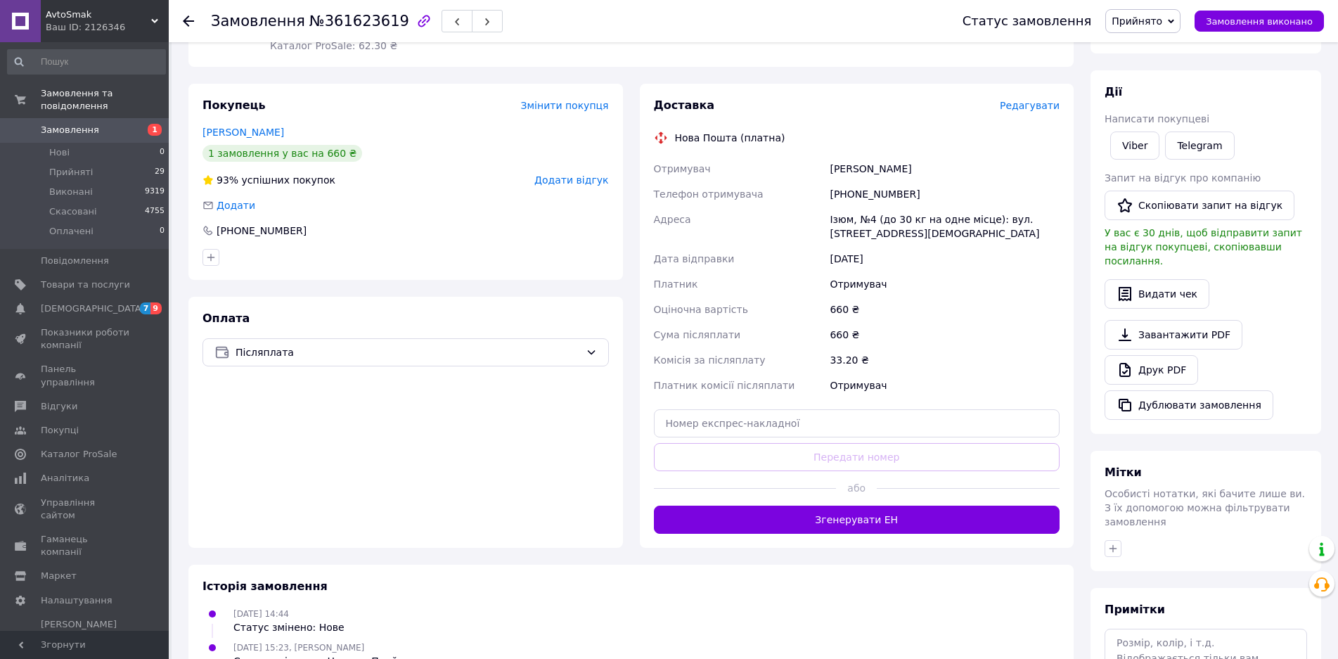
click at [856, 505] on button "Згенерувати ЕН" at bounding box center [857, 519] width 406 height 28
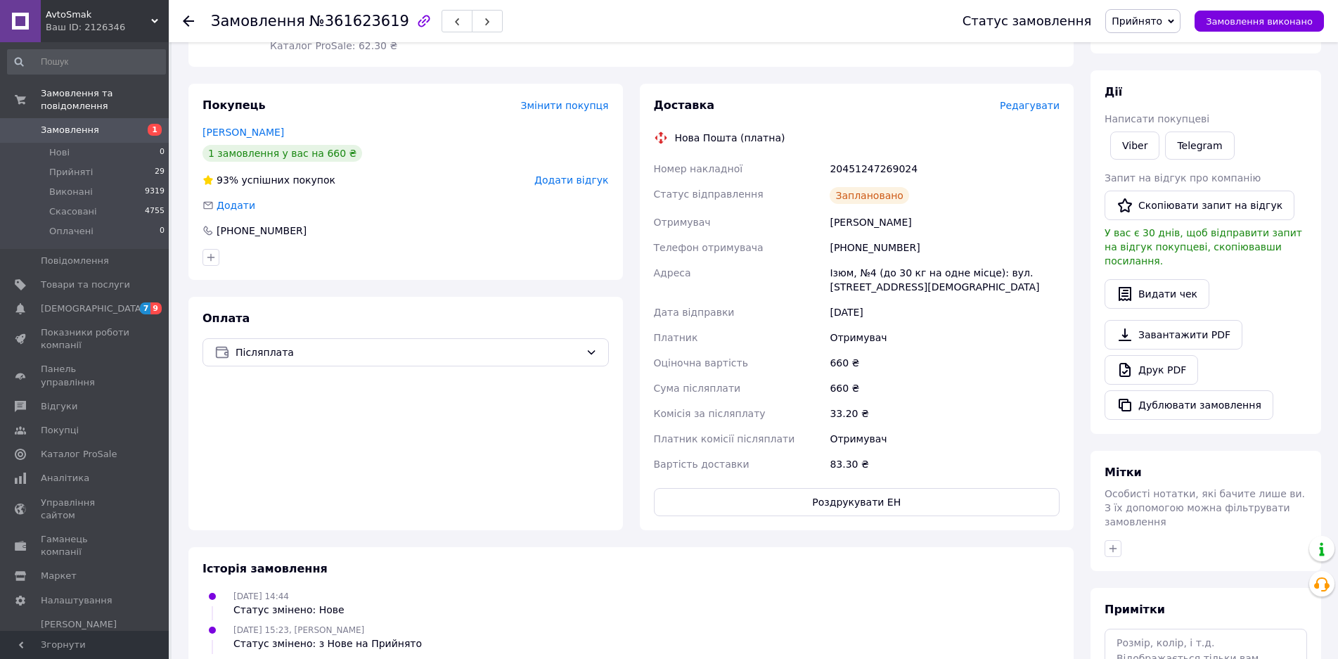
click at [874, 156] on div "20451247269024" at bounding box center [944, 168] width 235 height 25
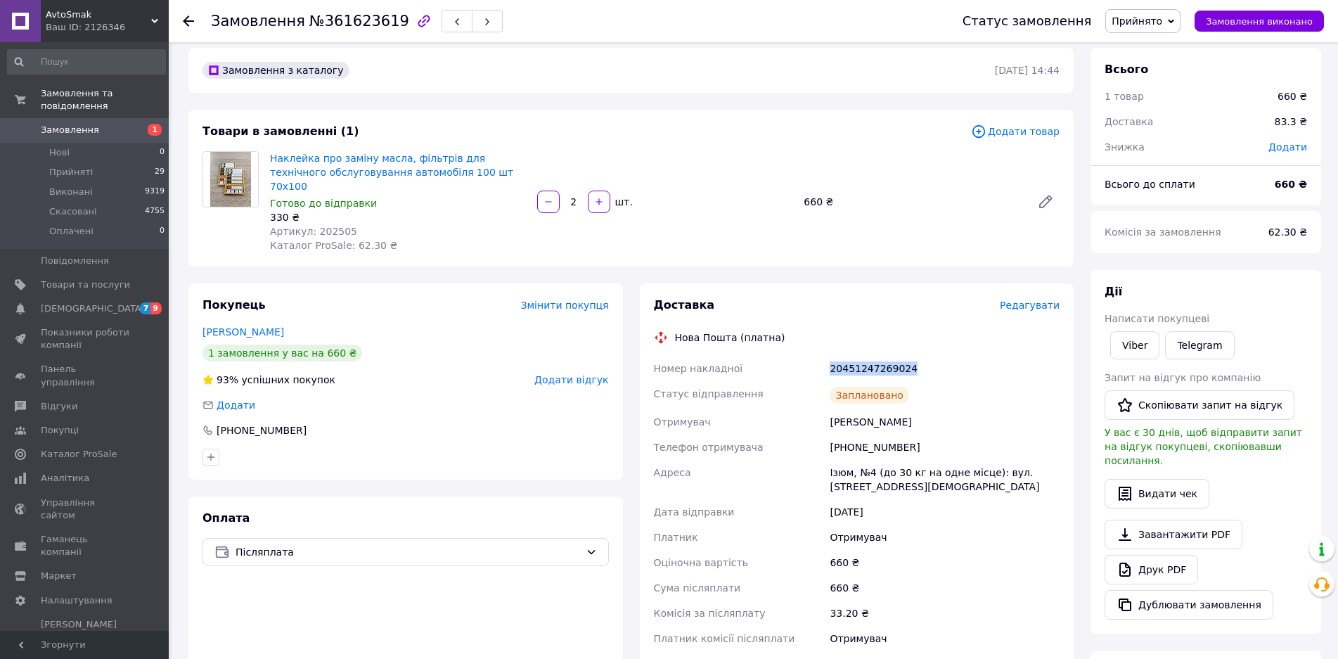
scroll to position [0, 0]
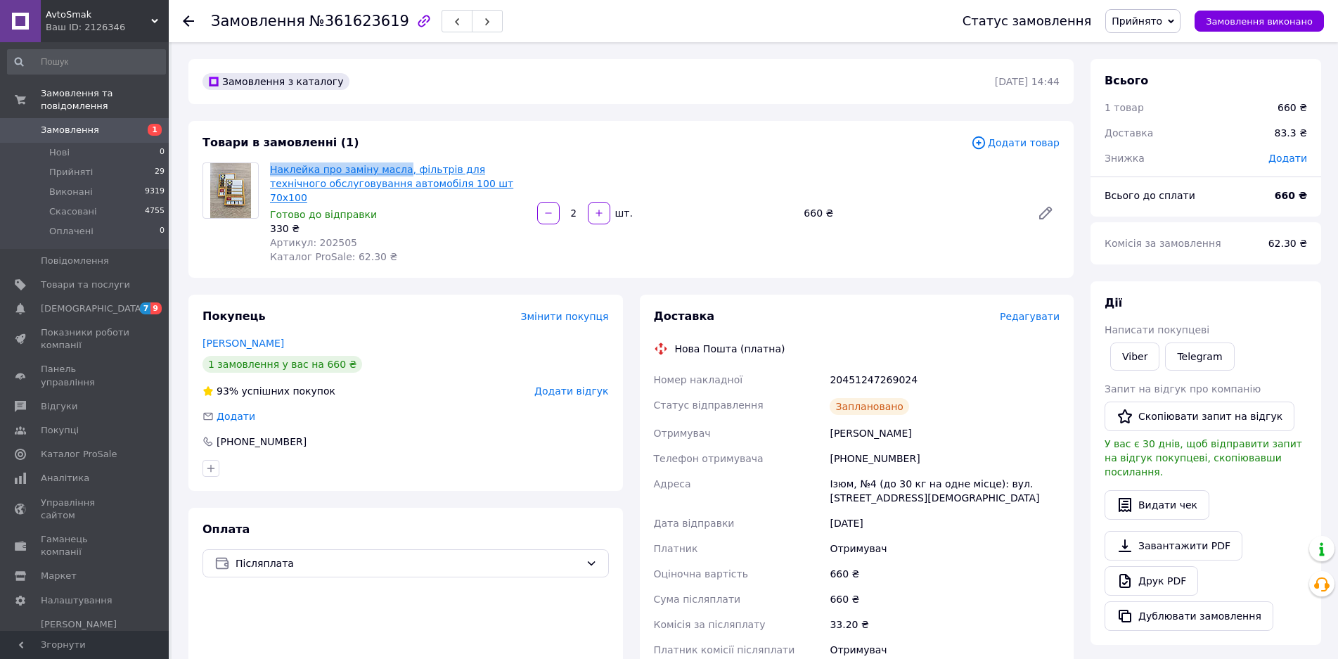
drag, startPoint x: 269, startPoint y: 166, endPoint x: 394, endPoint y: 169, distance: 124.5
click at [394, 169] on div "Наклейка про заміну масла, фільтрів для технічного обслуговування автомобіля 10…" at bounding box center [397, 213] width 267 height 107
click at [188, 20] on use at bounding box center [188, 20] width 11 height 11
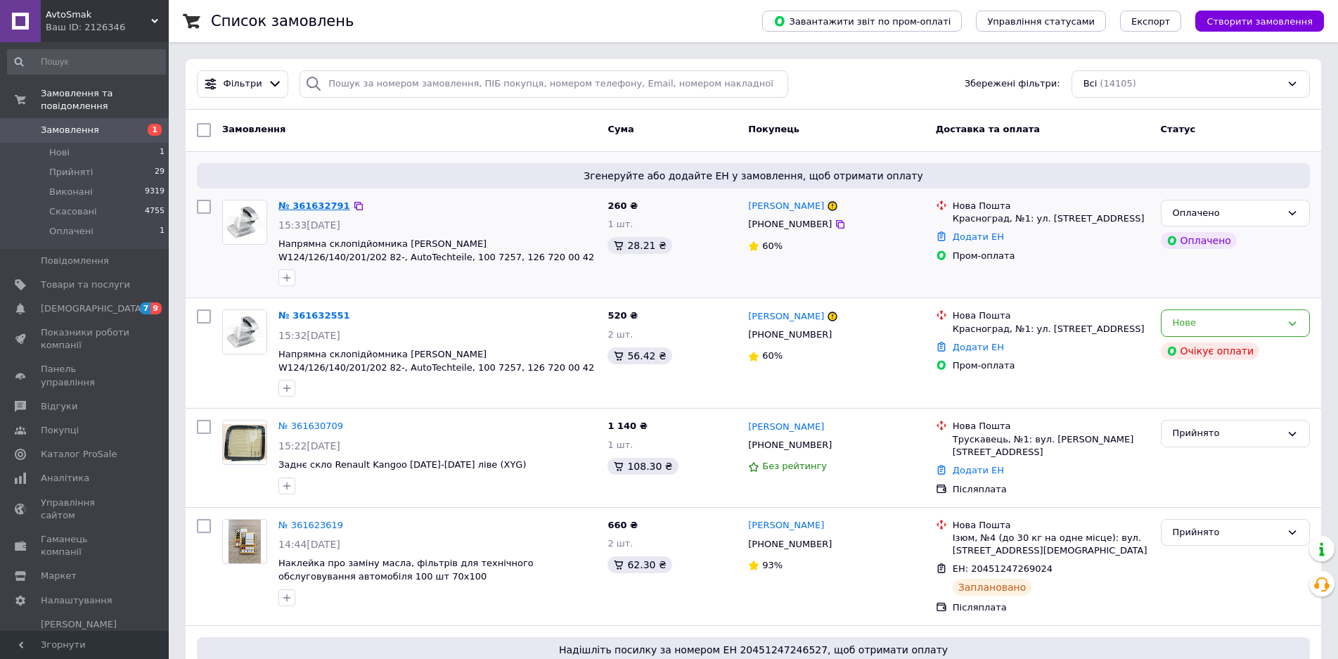
click at [309, 201] on link "№ 361632791" at bounding box center [314, 205] width 72 height 11
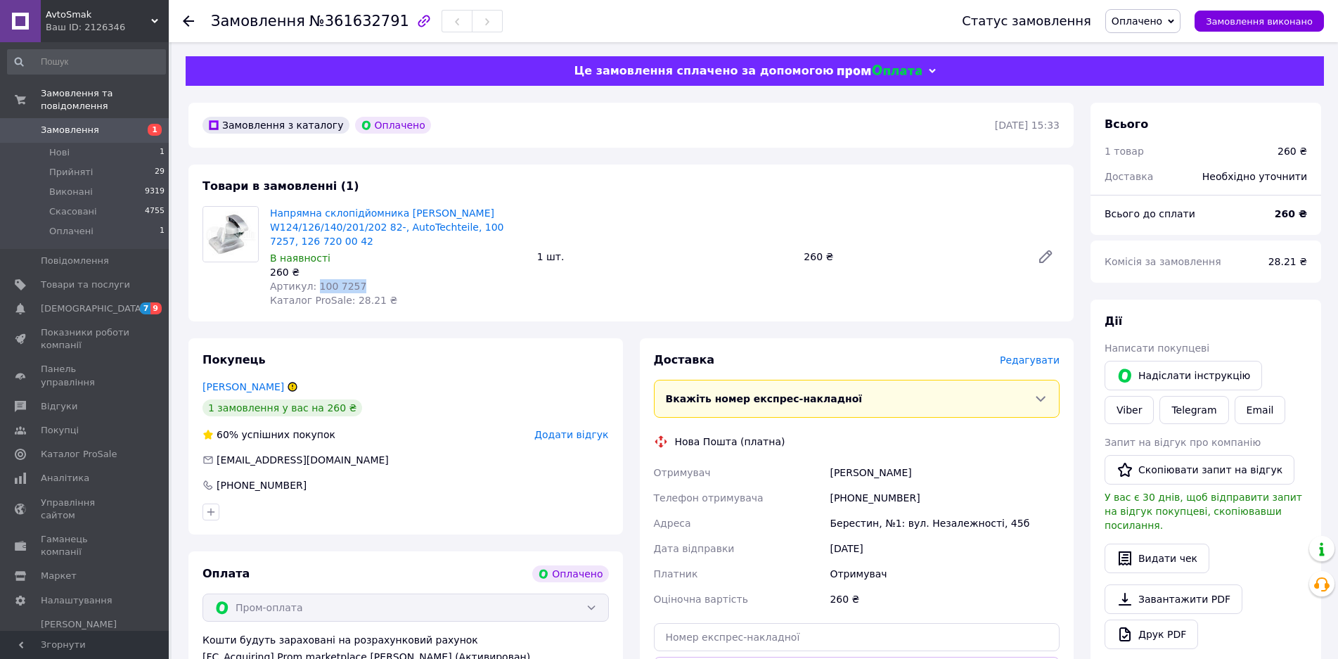
drag, startPoint x: 355, startPoint y: 283, endPoint x: 311, endPoint y: 283, distance: 43.6
click at [311, 283] on div "Артикул: 100 7257" at bounding box center [398, 286] width 256 height 14
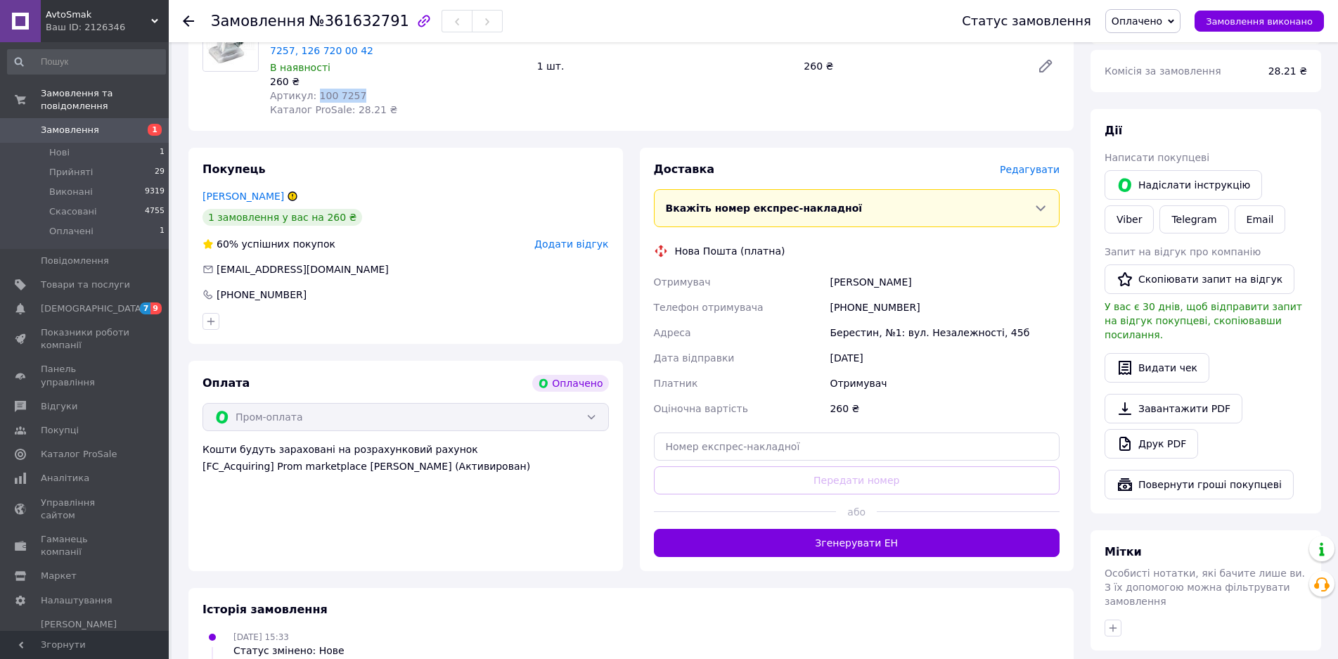
scroll to position [211, 0]
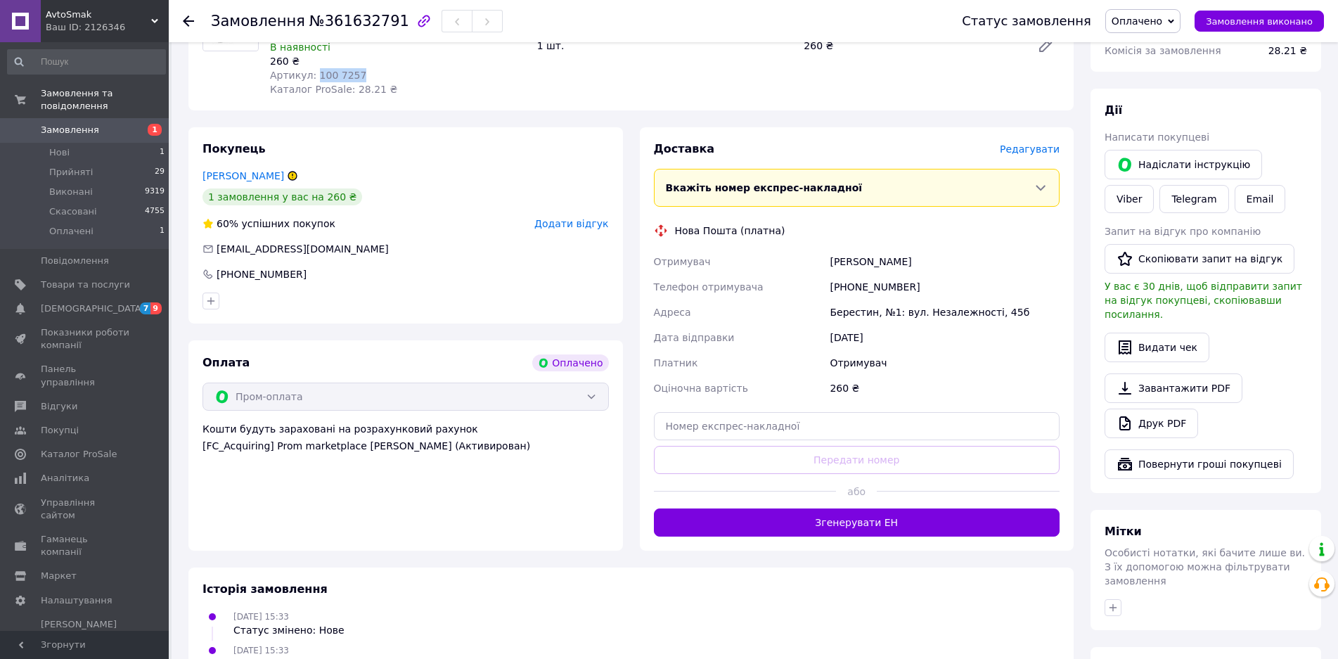
click at [859, 522] on button "Згенерувати ЕН" at bounding box center [857, 522] width 406 height 28
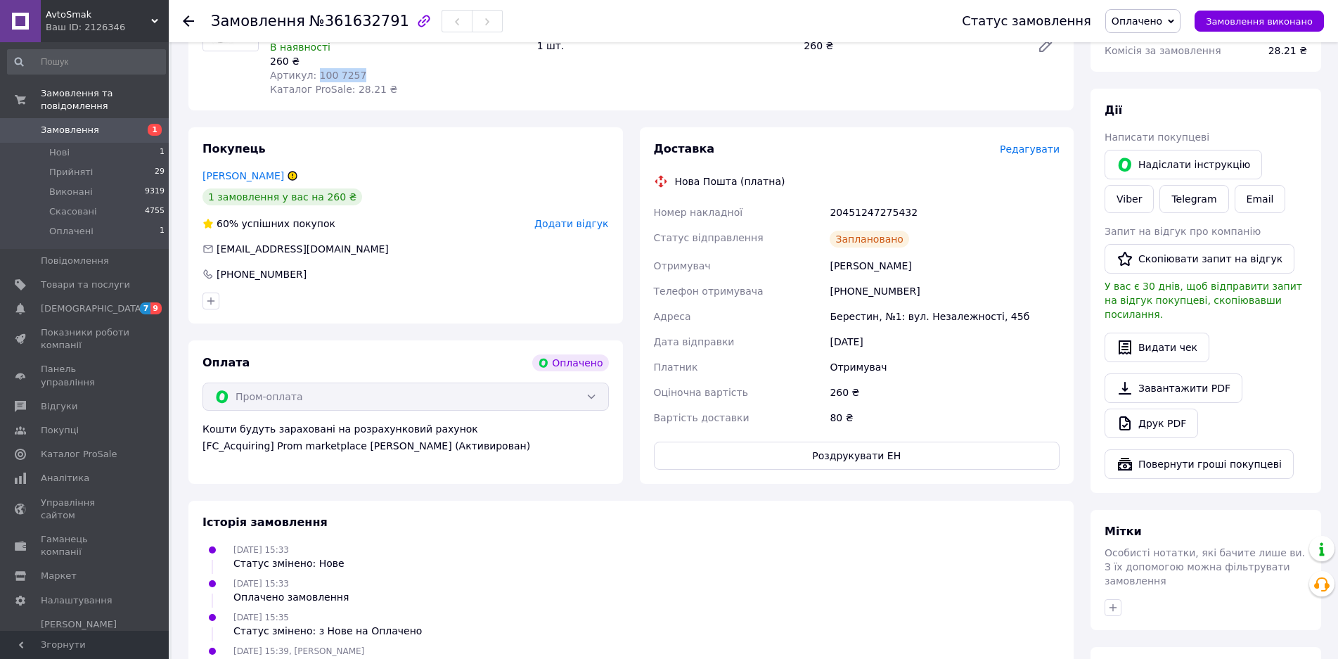
click at [1154, 20] on span "Оплачено" at bounding box center [1136, 20] width 51 height 11
click at [1149, 51] on li "Прийнято" at bounding box center [1143, 49] width 74 height 21
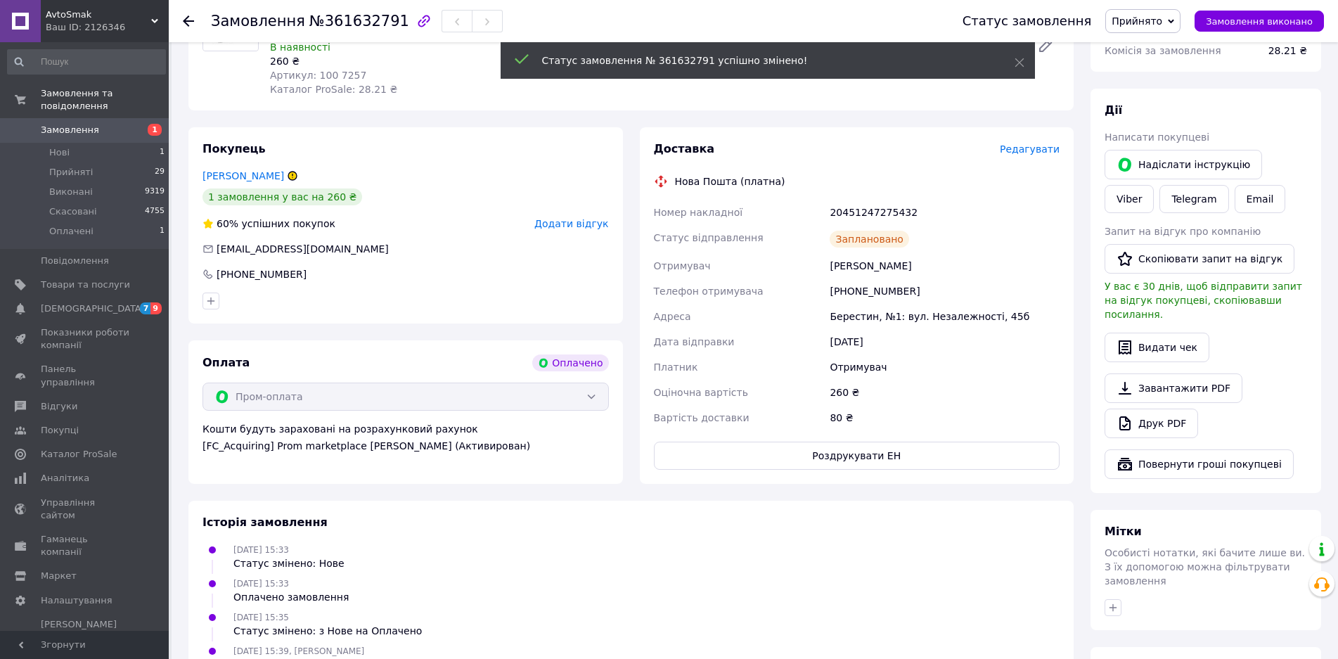
click at [869, 210] on div "20451247275432" at bounding box center [944, 212] width 235 height 25
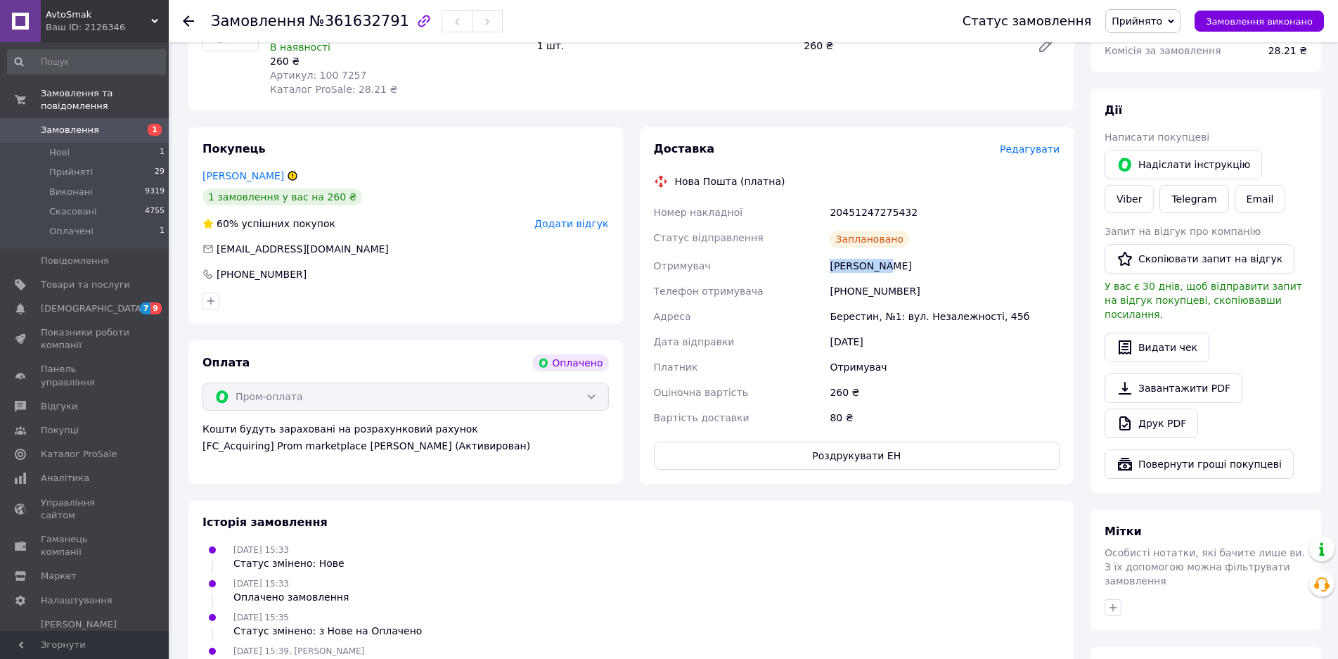
drag, startPoint x: 891, startPoint y: 261, endPoint x: 797, endPoint y: 257, distance: 93.6
click at [797, 257] on div "Номер накладної 20451247275432 Статус відправлення Заплановано Отримувач [PERSO…" at bounding box center [857, 315] width 412 height 231
drag, startPoint x: 915, startPoint y: 292, endPoint x: 848, endPoint y: 290, distance: 67.5
click at [848, 290] on div "[PHONE_NUMBER]" at bounding box center [944, 290] width 235 height 25
drag, startPoint x: 360, startPoint y: 72, endPoint x: 311, endPoint y: 71, distance: 48.5
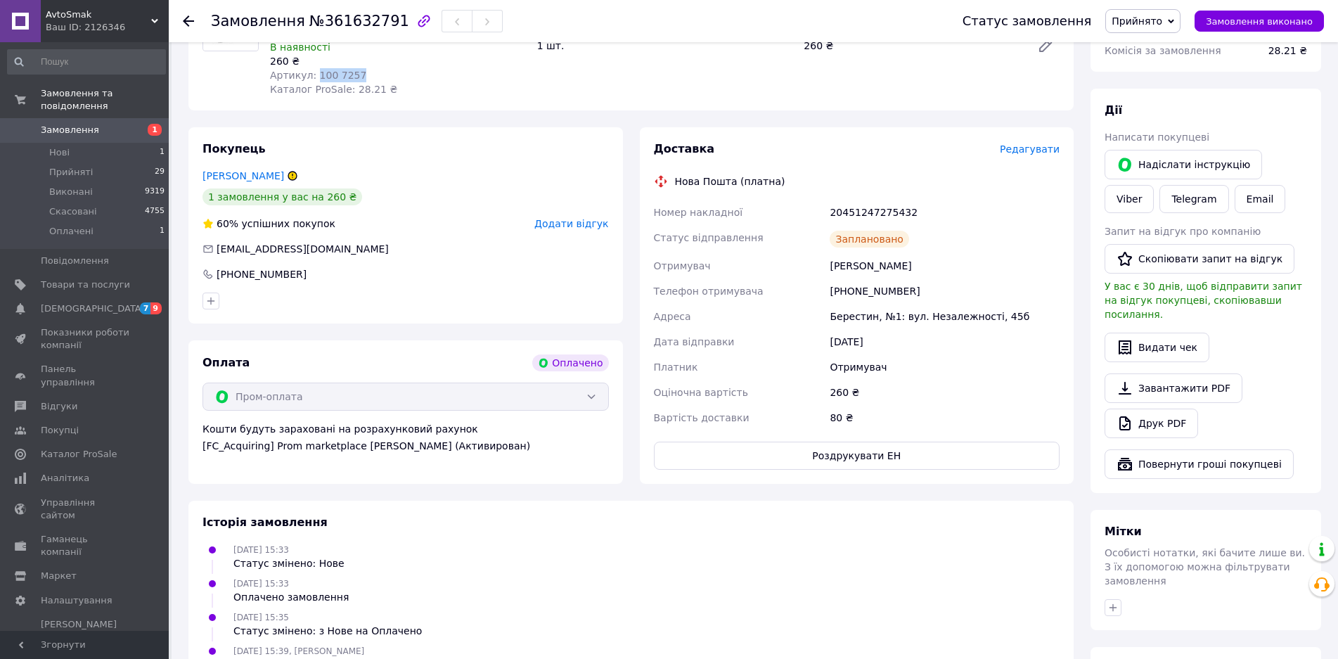
click at [311, 71] on div "Артикул: 100 7257" at bounding box center [398, 75] width 256 height 14
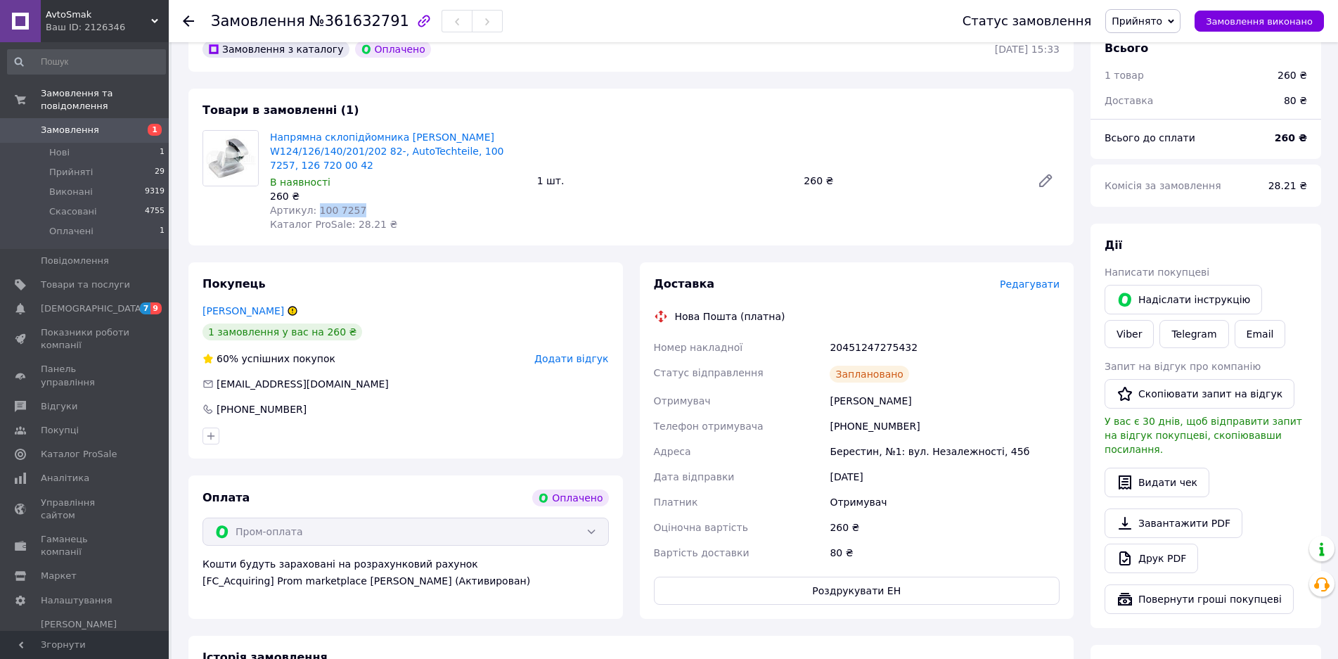
scroll to position [70, 0]
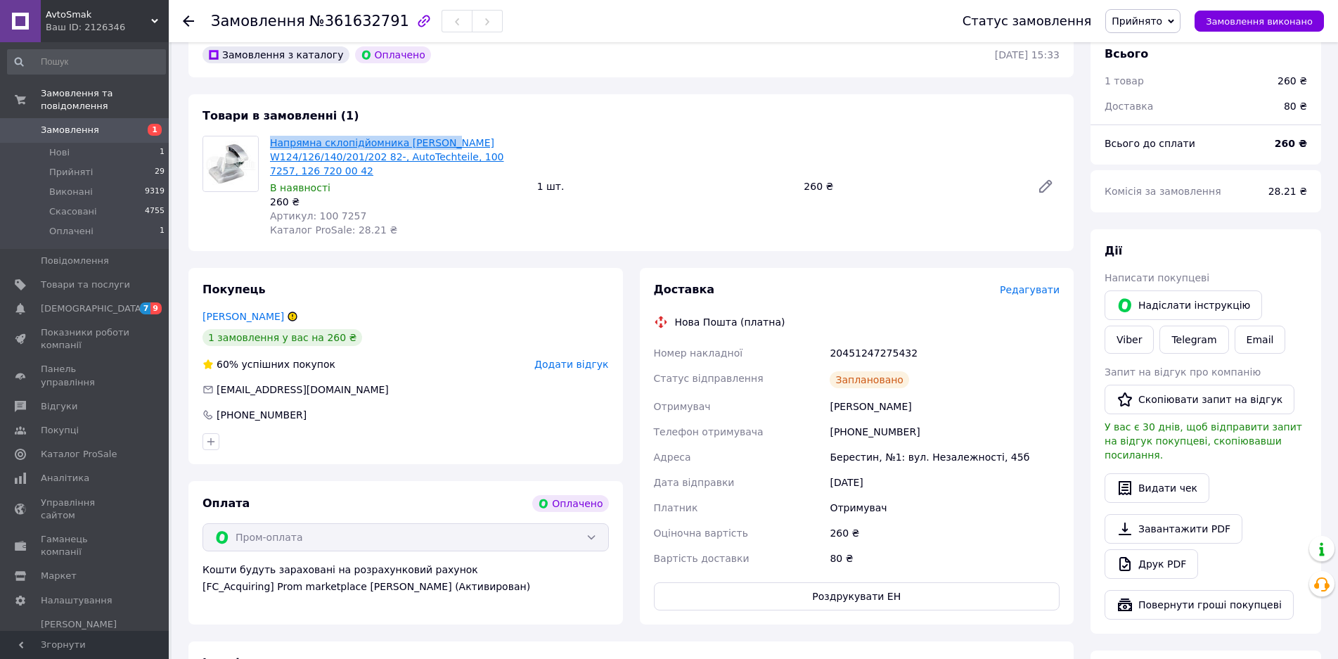
drag, startPoint x: 266, startPoint y: 143, endPoint x: 438, endPoint y: 139, distance: 172.2
click at [438, 139] on div "Напрямна склопідйомника [PERSON_NAME] W124/126/140/201/202 82-, AutoTechteile, …" at bounding box center [397, 186] width 267 height 107
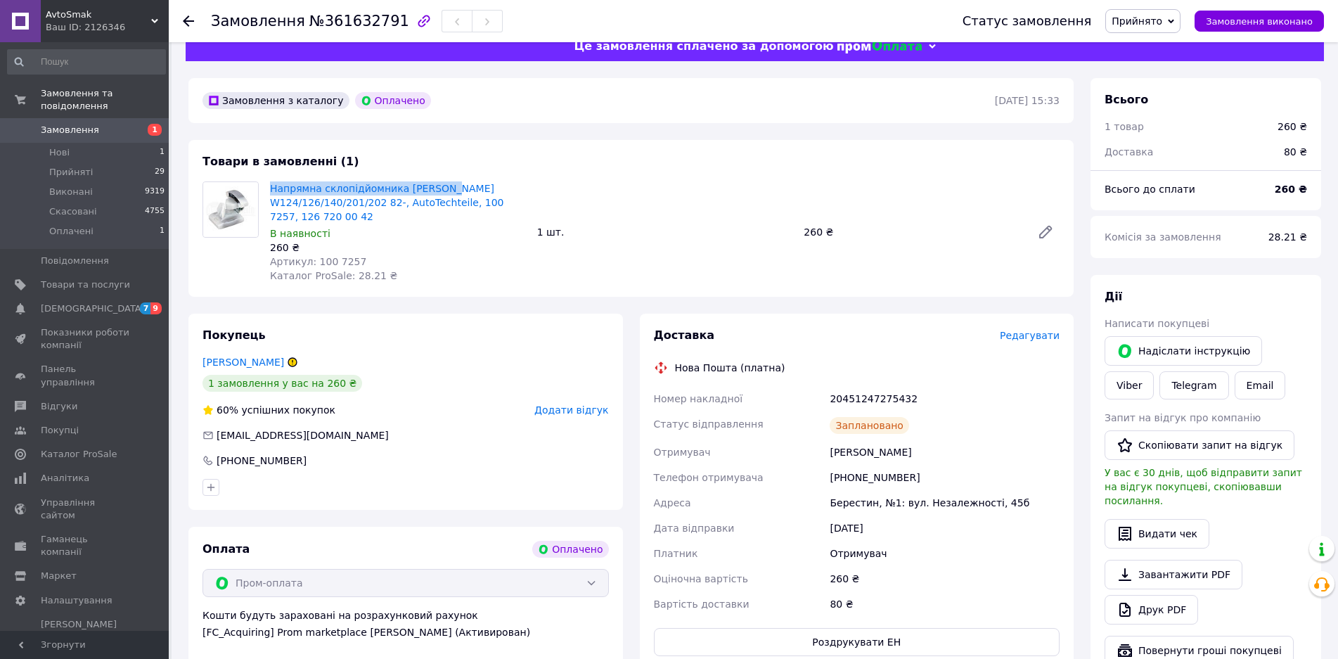
scroll to position [0, 0]
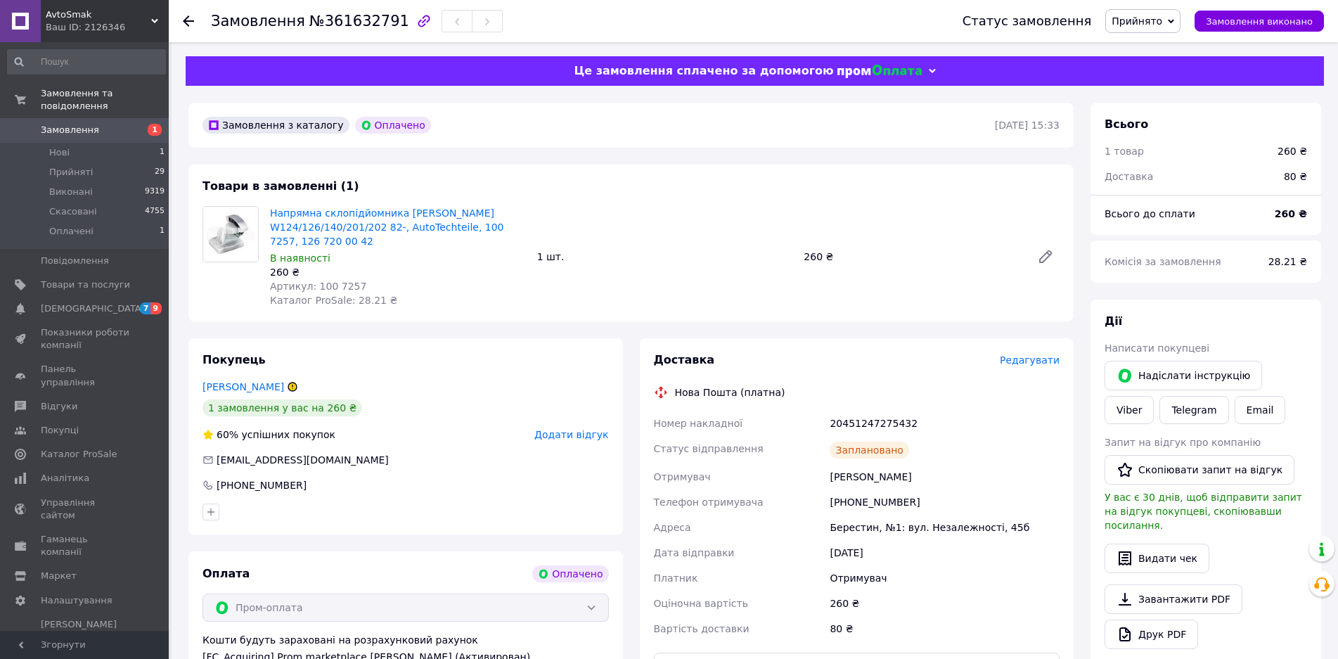
click at [190, 22] on use at bounding box center [188, 20] width 11 height 11
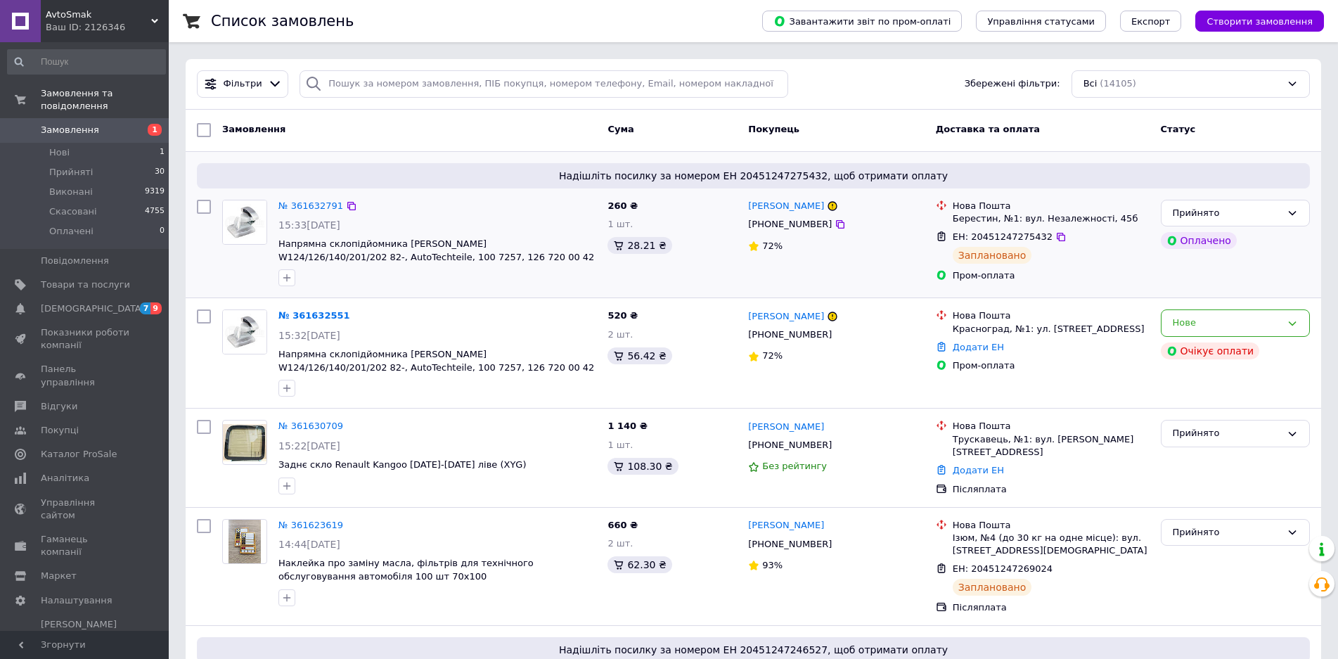
click at [1188, 284] on div "Прийнято Оплачено" at bounding box center [1235, 243] width 160 height 98
click at [1183, 318] on div "Нове" at bounding box center [1234, 322] width 149 height 27
click at [1204, 403] on li "Скасовано" at bounding box center [1235, 404] width 148 height 26
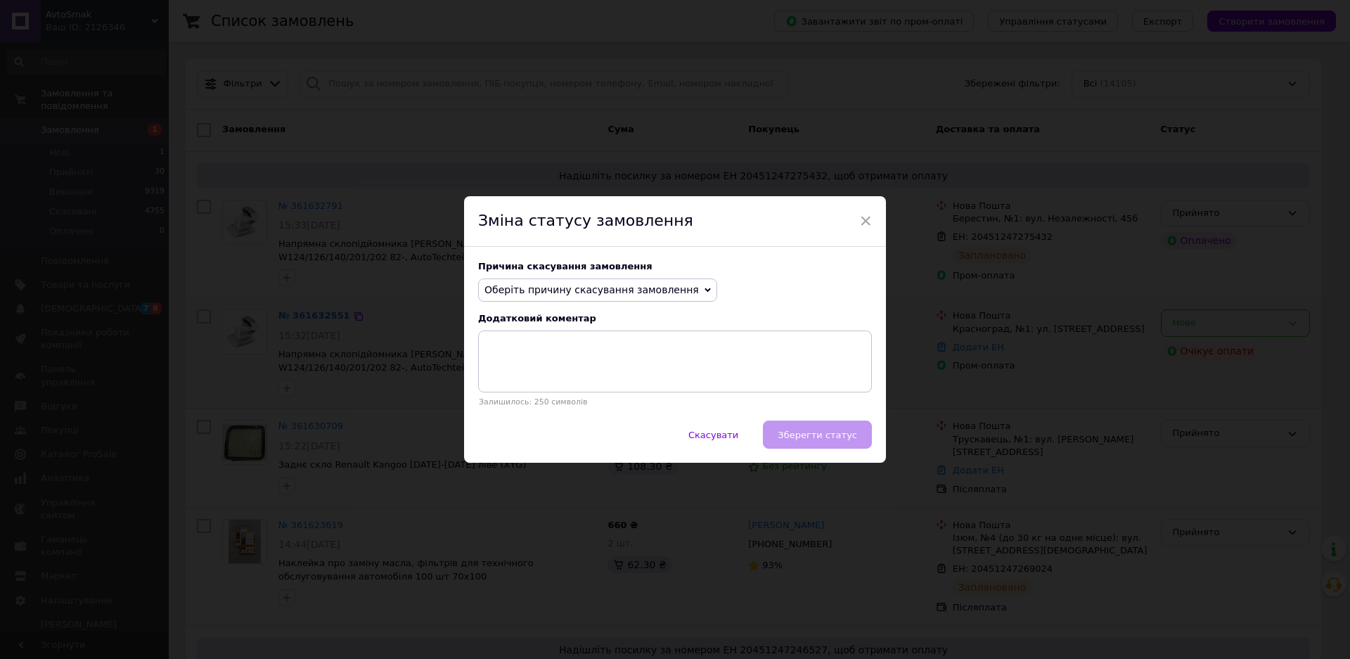
click at [563, 294] on span "Оберіть причину скасування замовлення" at bounding box center [591, 289] width 214 height 11
click at [524, 356] on li "Оплата не надійшла" at bounding box center [598, 357] width 238 height 20
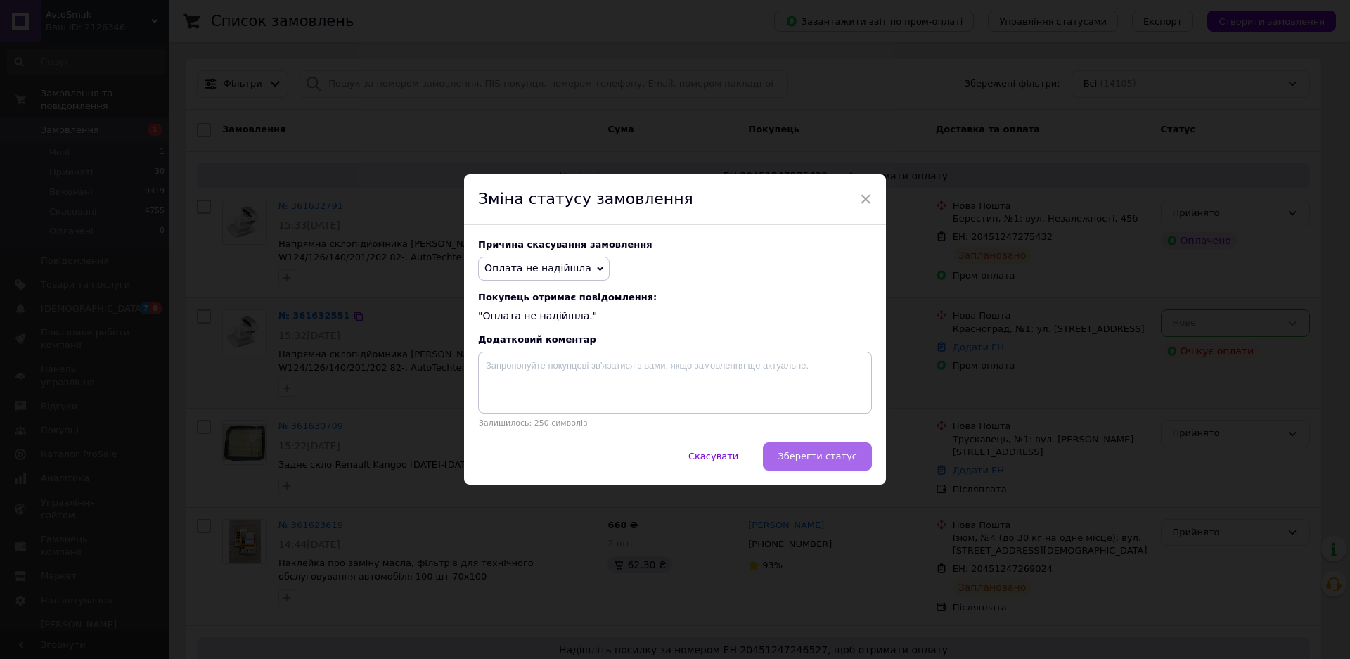
click at [840, 467] on button "Зберегти статус" at bounding box center [817, 456] width 109 height 28
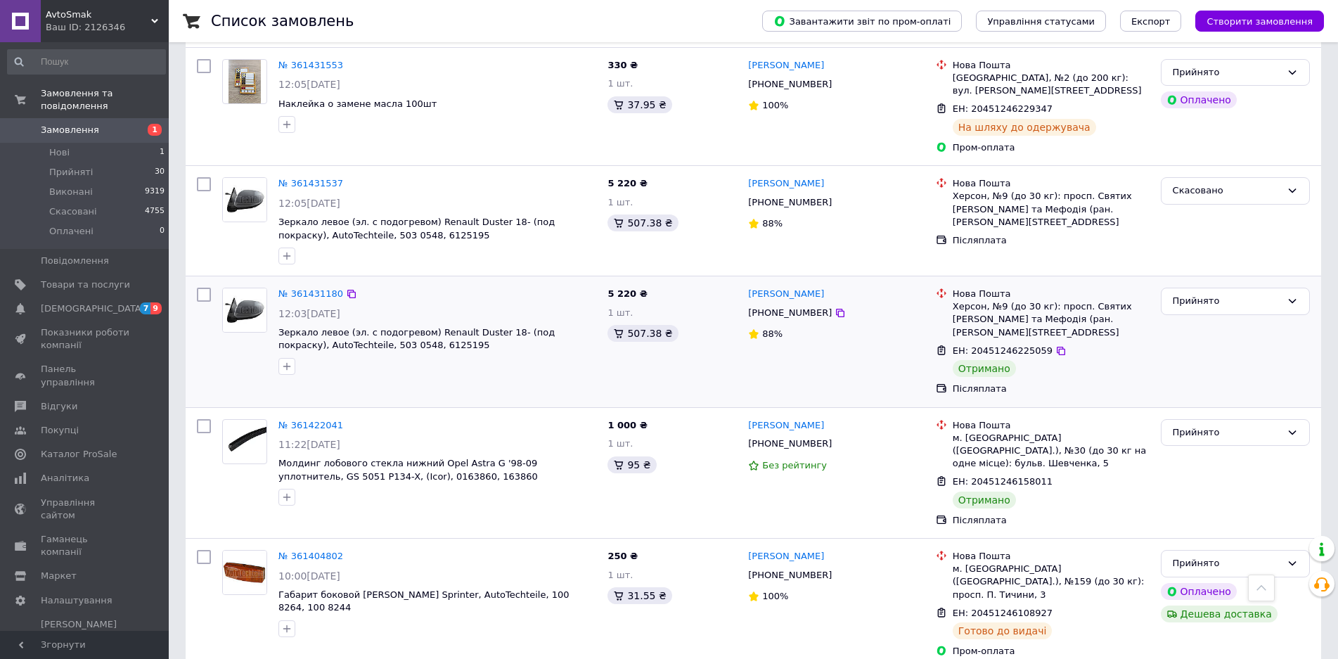
scroll to position [2109, 0]
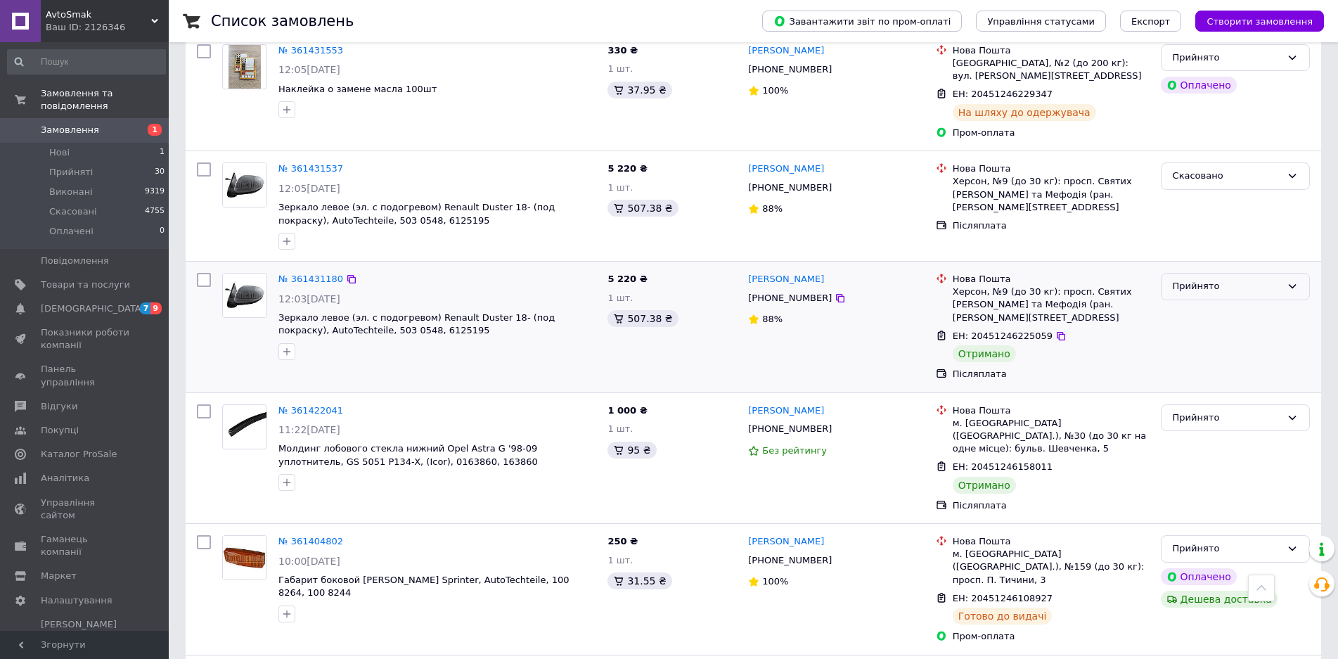
click at [1197, 279] on div "Прийнято" at bounding box center [1226, 286] width 108 height 15
click at [1203, 303] on li "Виконано" at bounding box center [1235, 316] width 148 height 26
click at [1188, 404] on div "Прийнято" at bounding box center [1234, 417] width 149 height 27
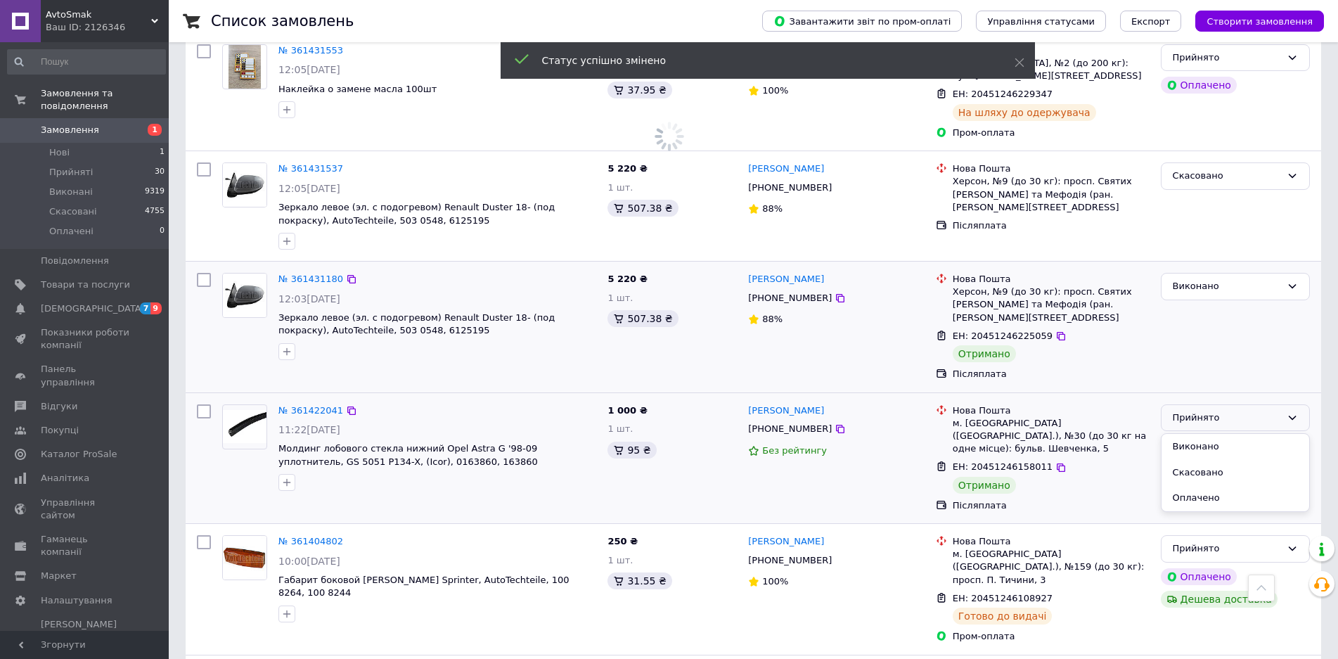
click at [1201, 434] on li "Виконано" at bounding box center [1235, 447] width 148 height 26
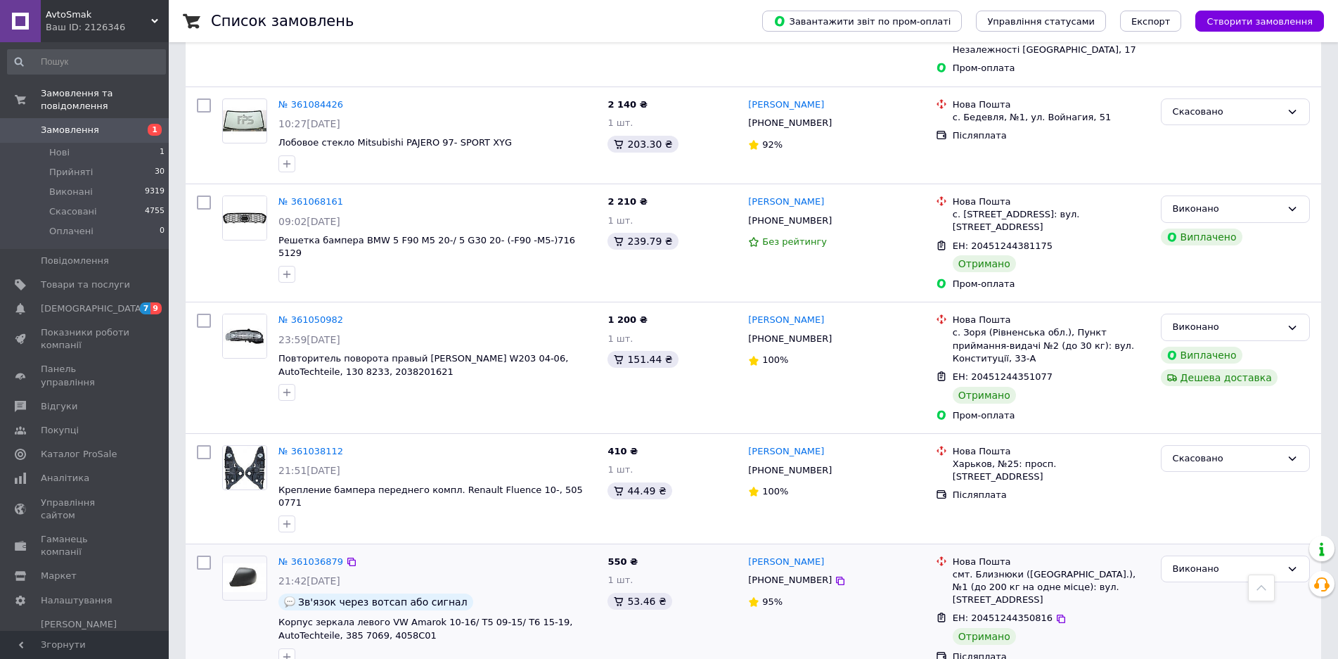
scroll to position [4920, 0]
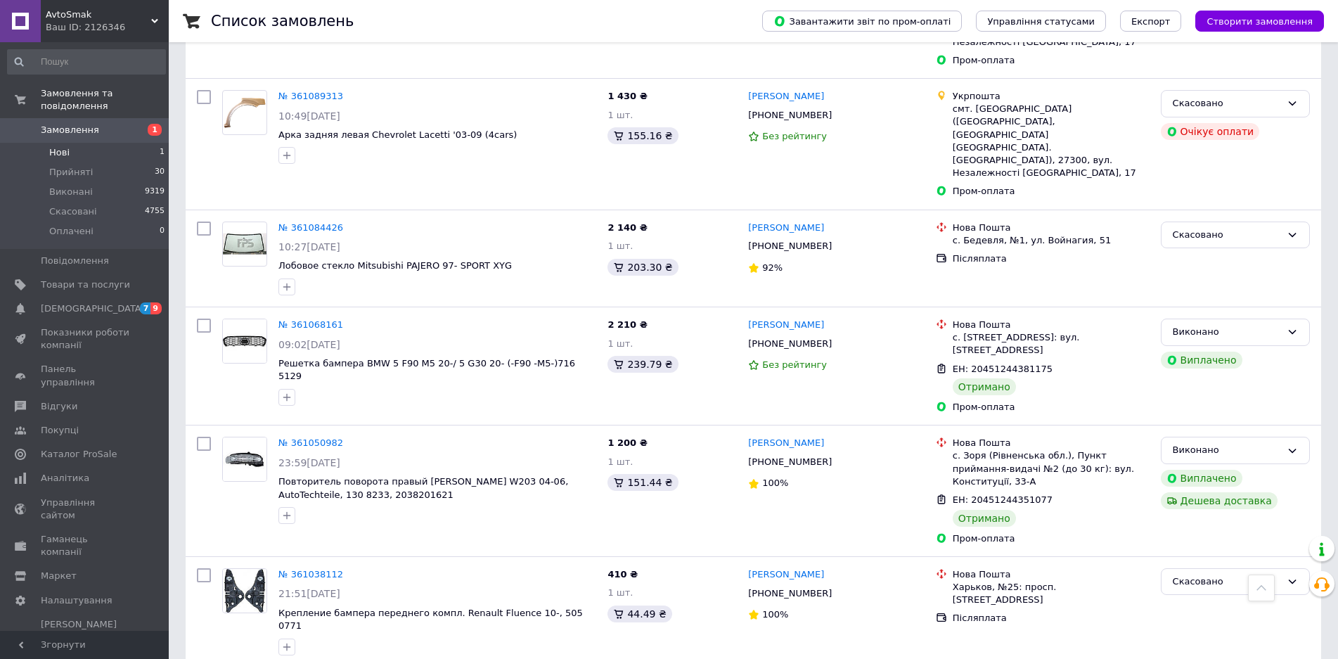
click at [61, 146] on span "Нові" at bounding box center [59, 152] width 20 height 13
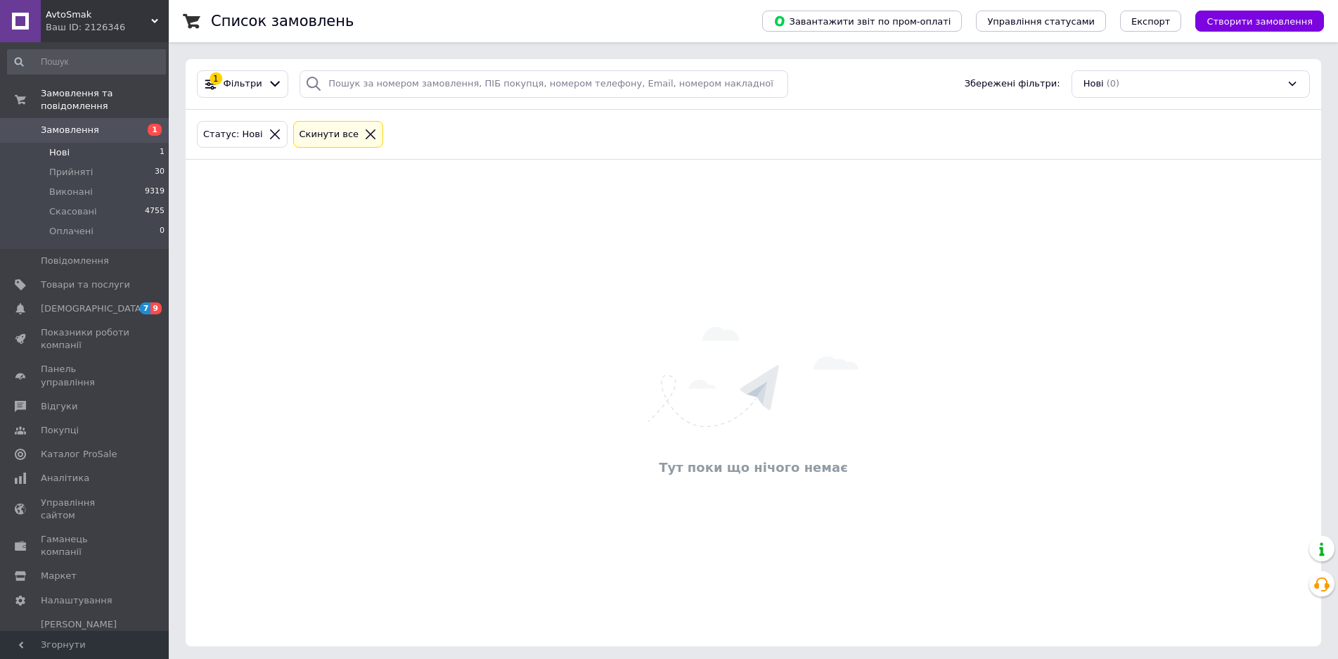
click at [364, 132] on icon at bounding box center [370, 134] width 13 height 13
